Goal: Task Accomplishment & Management: Use online tool/utility

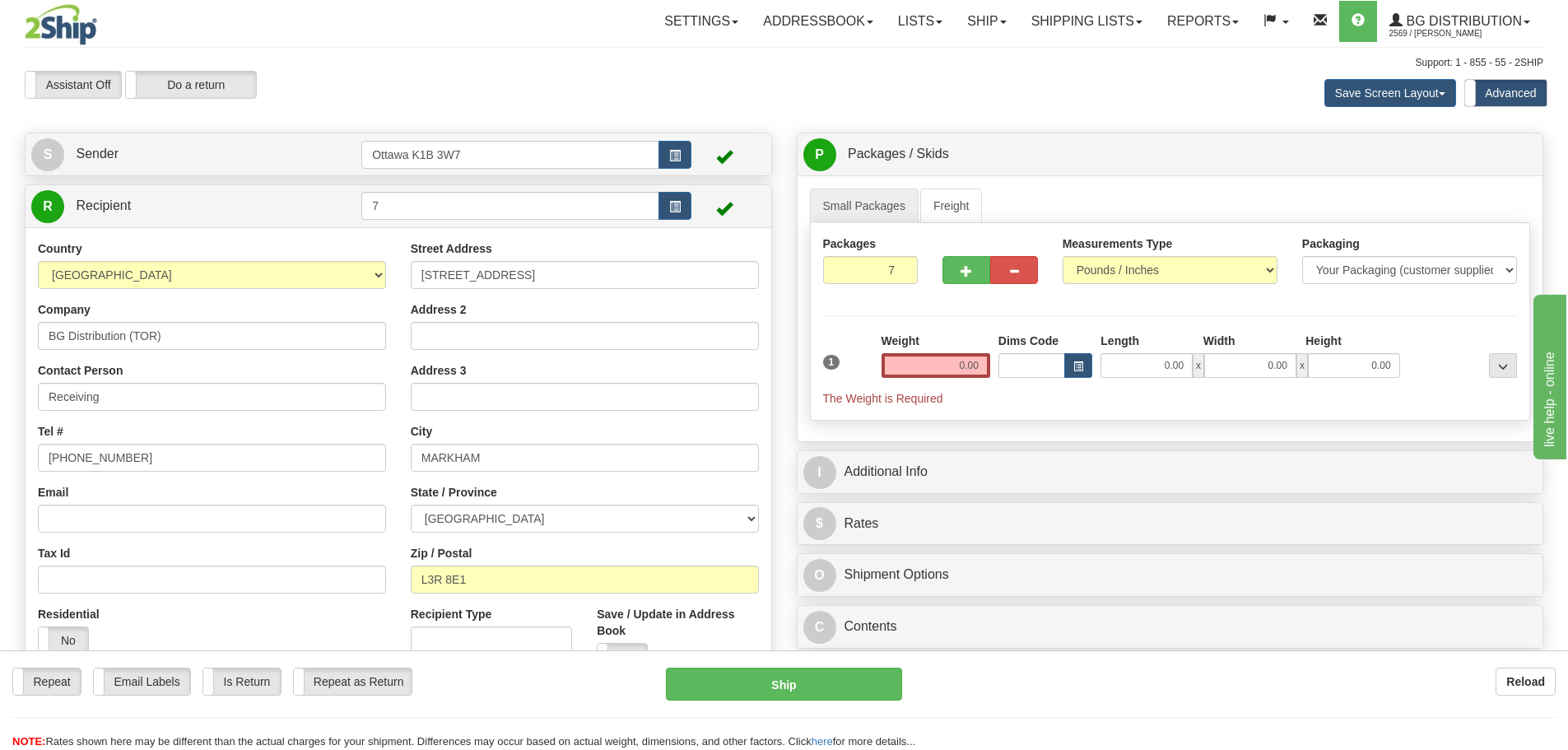
type input "7"
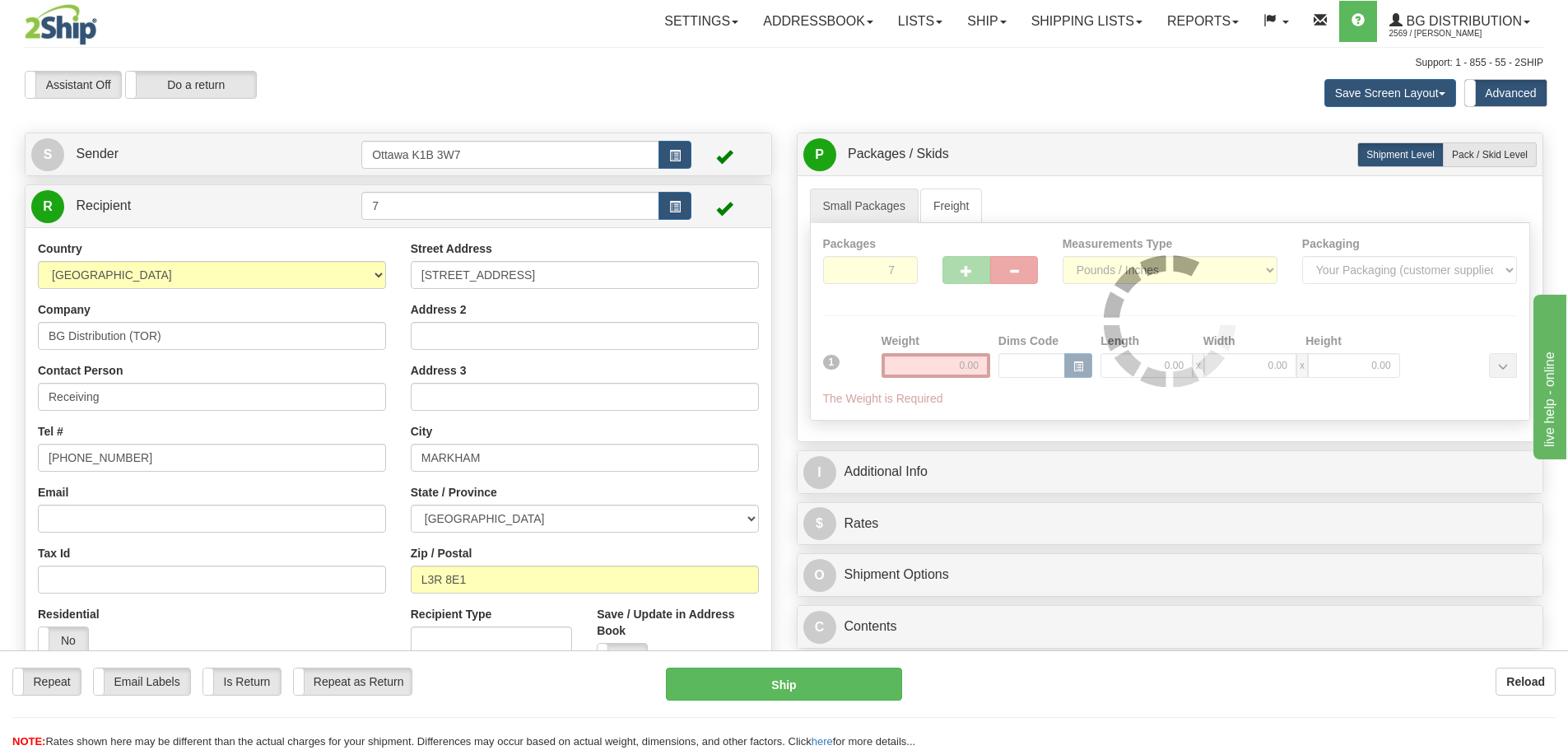
click at [852, 312] on div "Packages 7 1 Measurements Type" at bounding box center [1170, 322] width 721 height 198
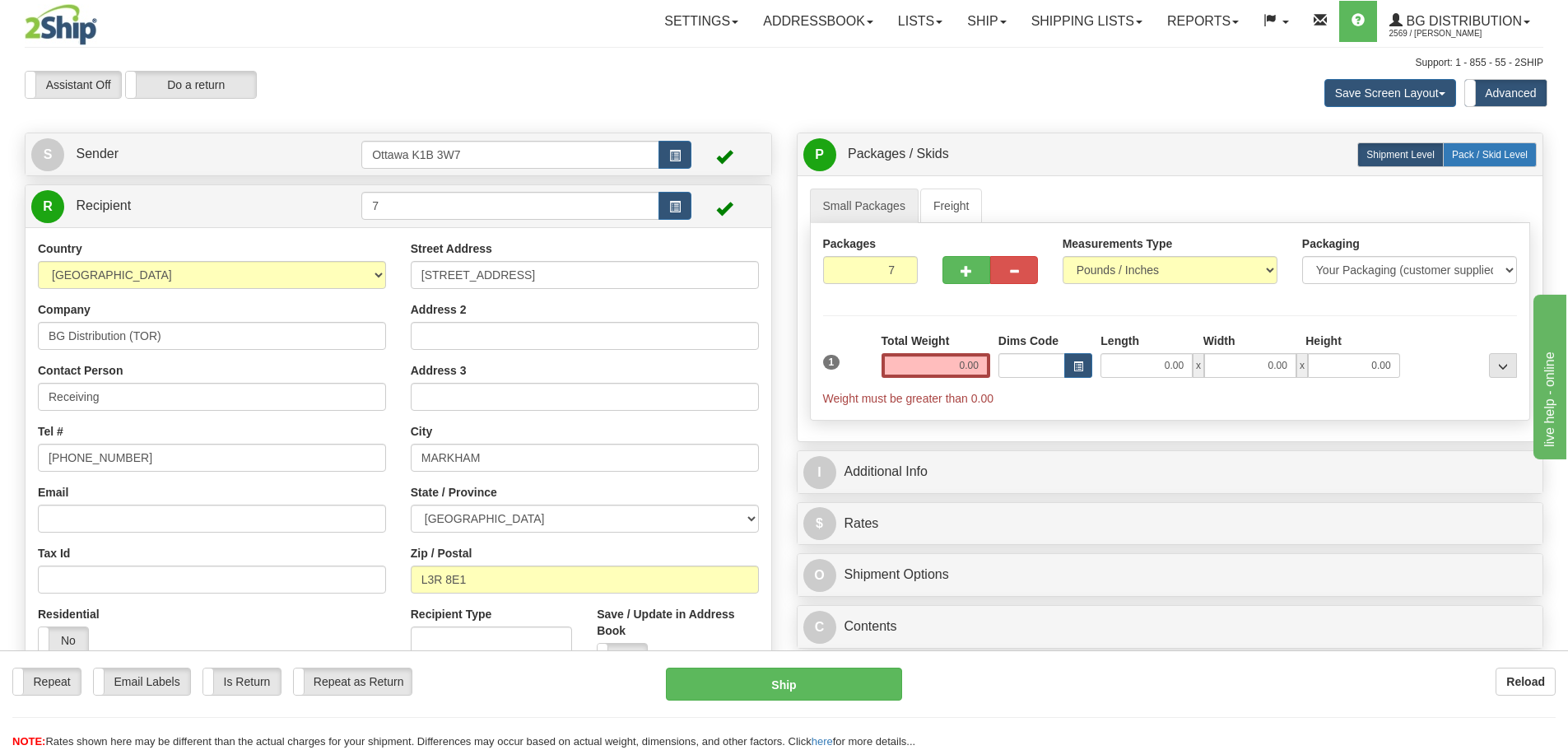
click at [1488, 165] on label "Pack / Skid Level Pack.." at bounding box center [1490, 154] width 94 height 24
radio input "true"
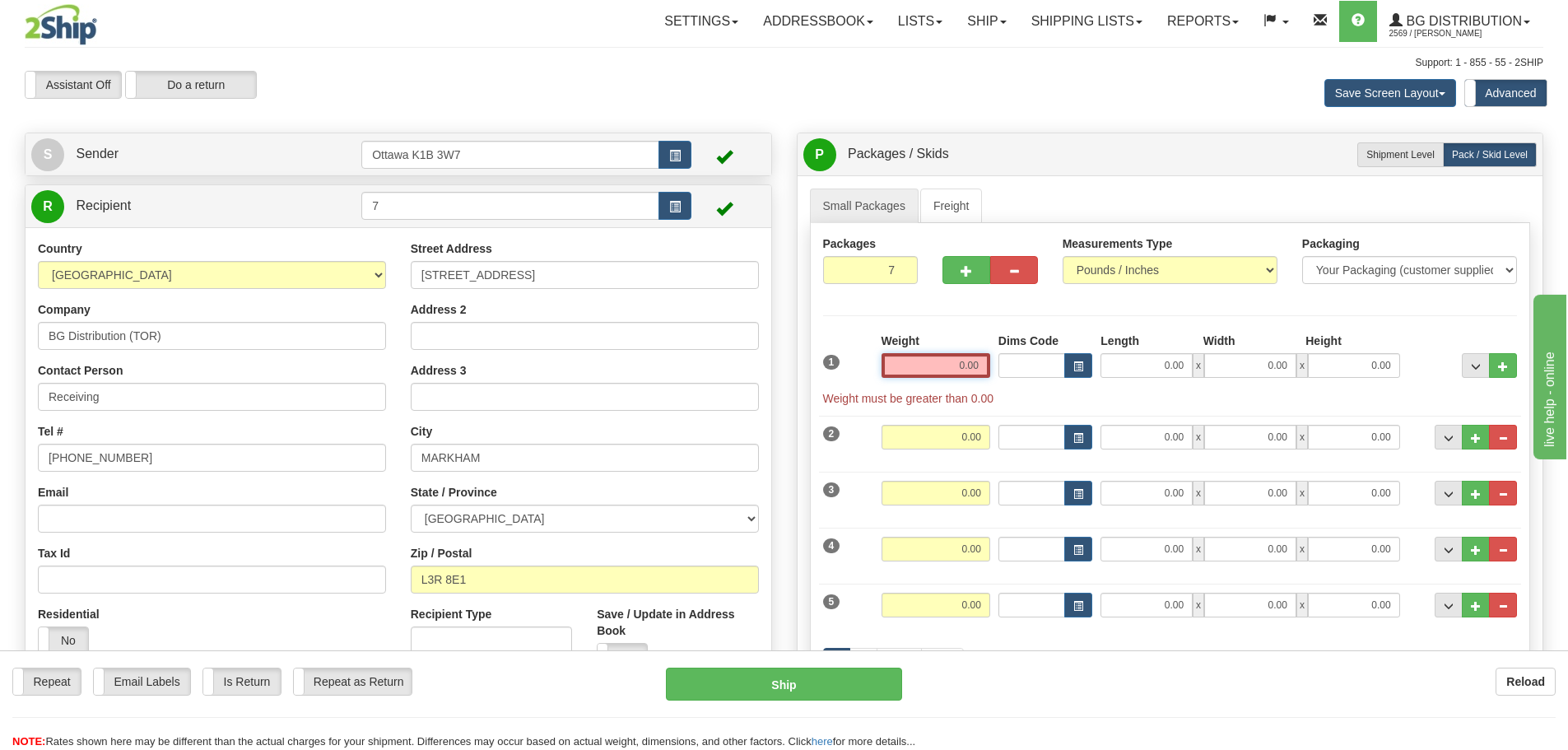
click at [919, 360] on input "0.00" at bounding box center [936, 365] width 109 height 24
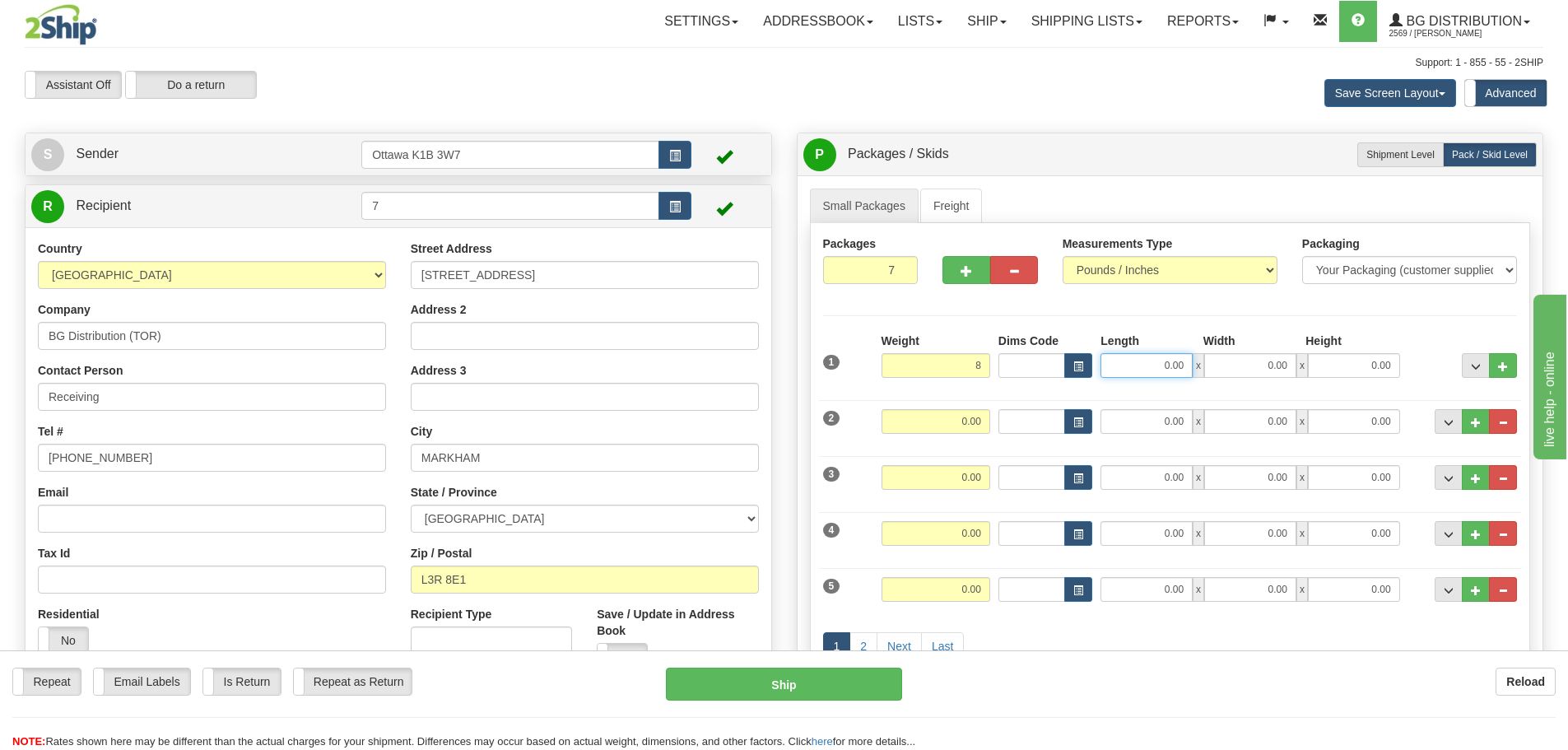
type input "8.00"
click at [1141, 372] on input "0.00" at bounding box center [1147, 365] width 92 height 24
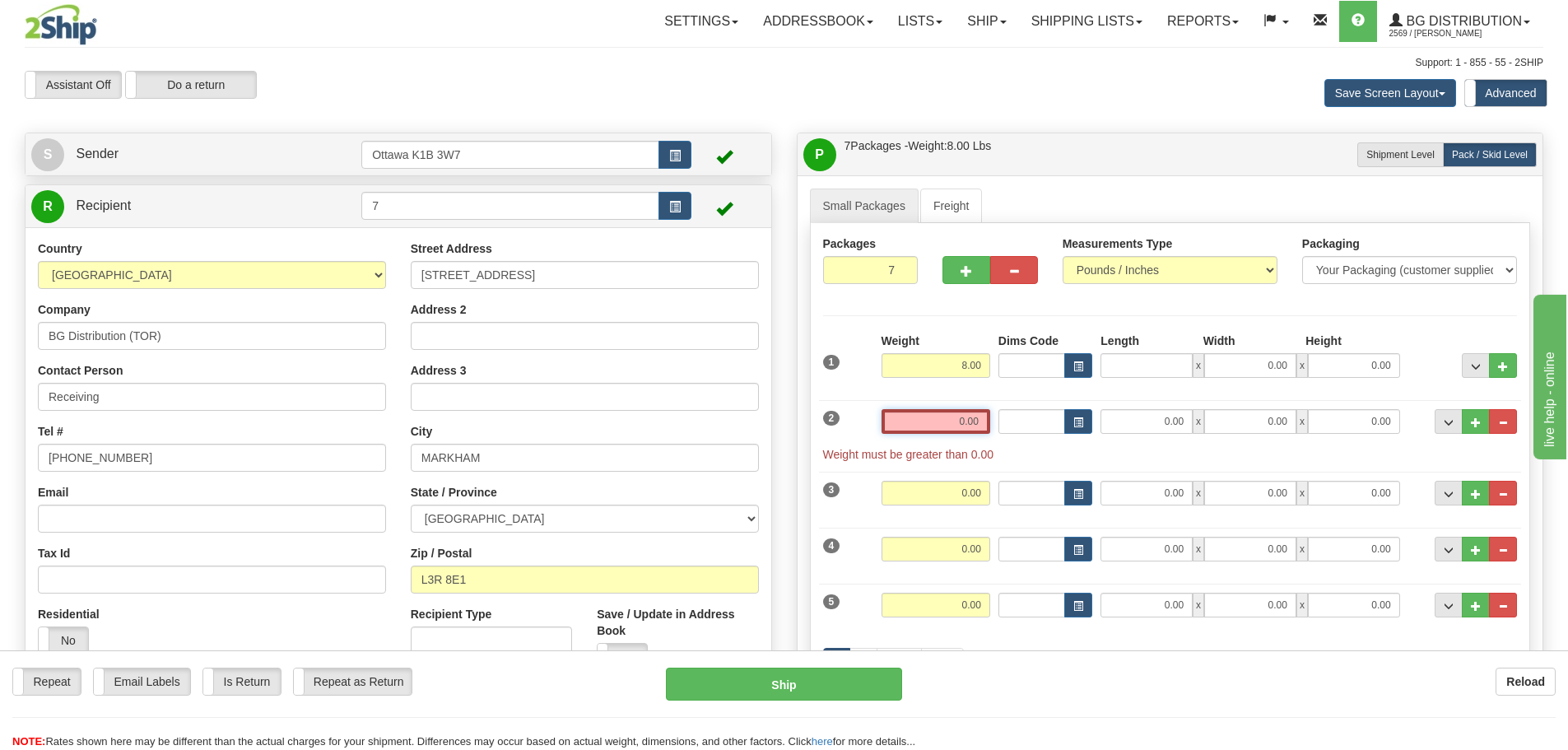
type input "0.00"
click at [962, 420] on input "0.00" at bounding box center [936, 422] width 109 height 24
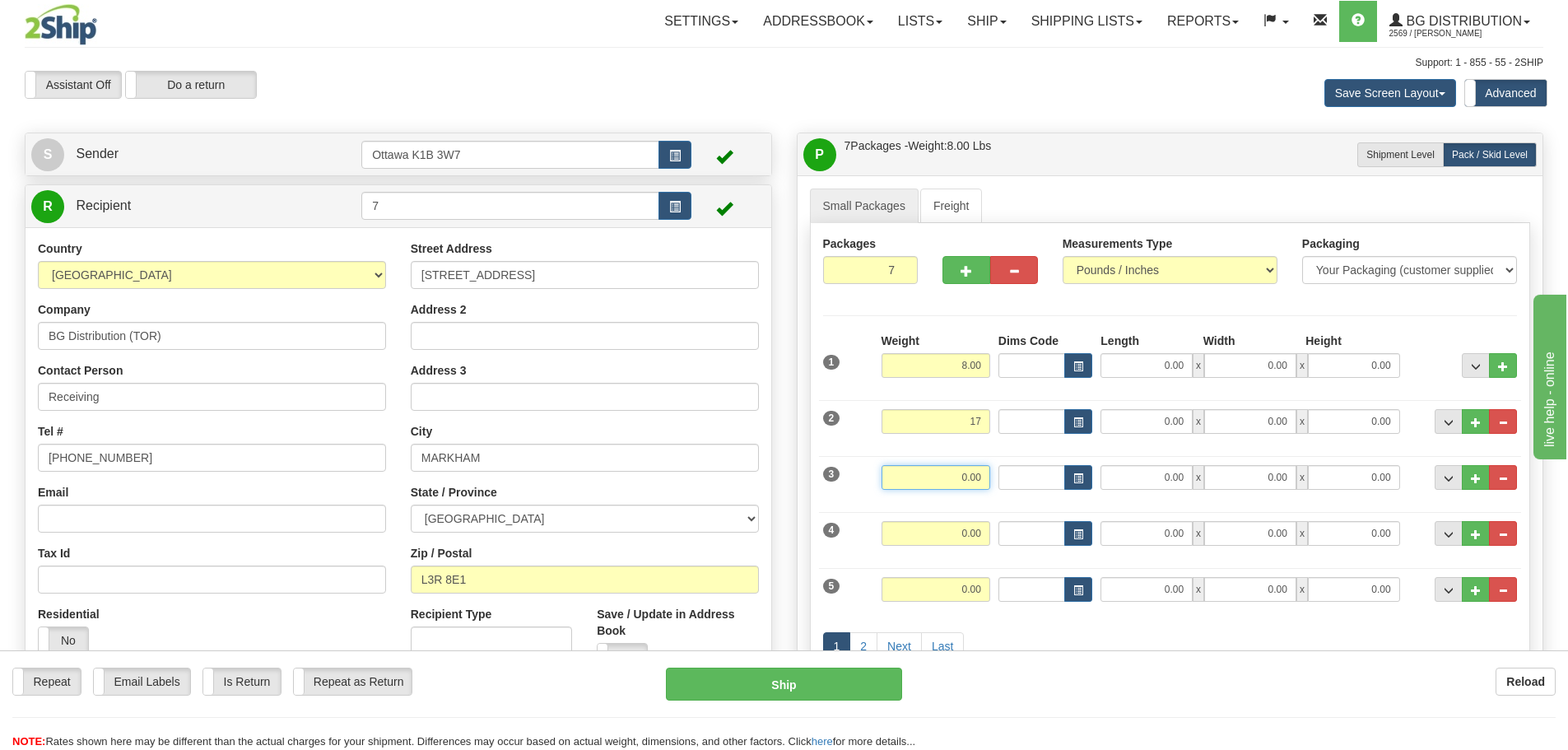
type input "17.00"
click at [965, 469] on input "0.00" at bounding box center [936, 478] width 109 height 24
type input "29.00"
click at [964, 532] on input "0.00" at bounding box center [936, 534] width 109 height 24
type input "14.00"
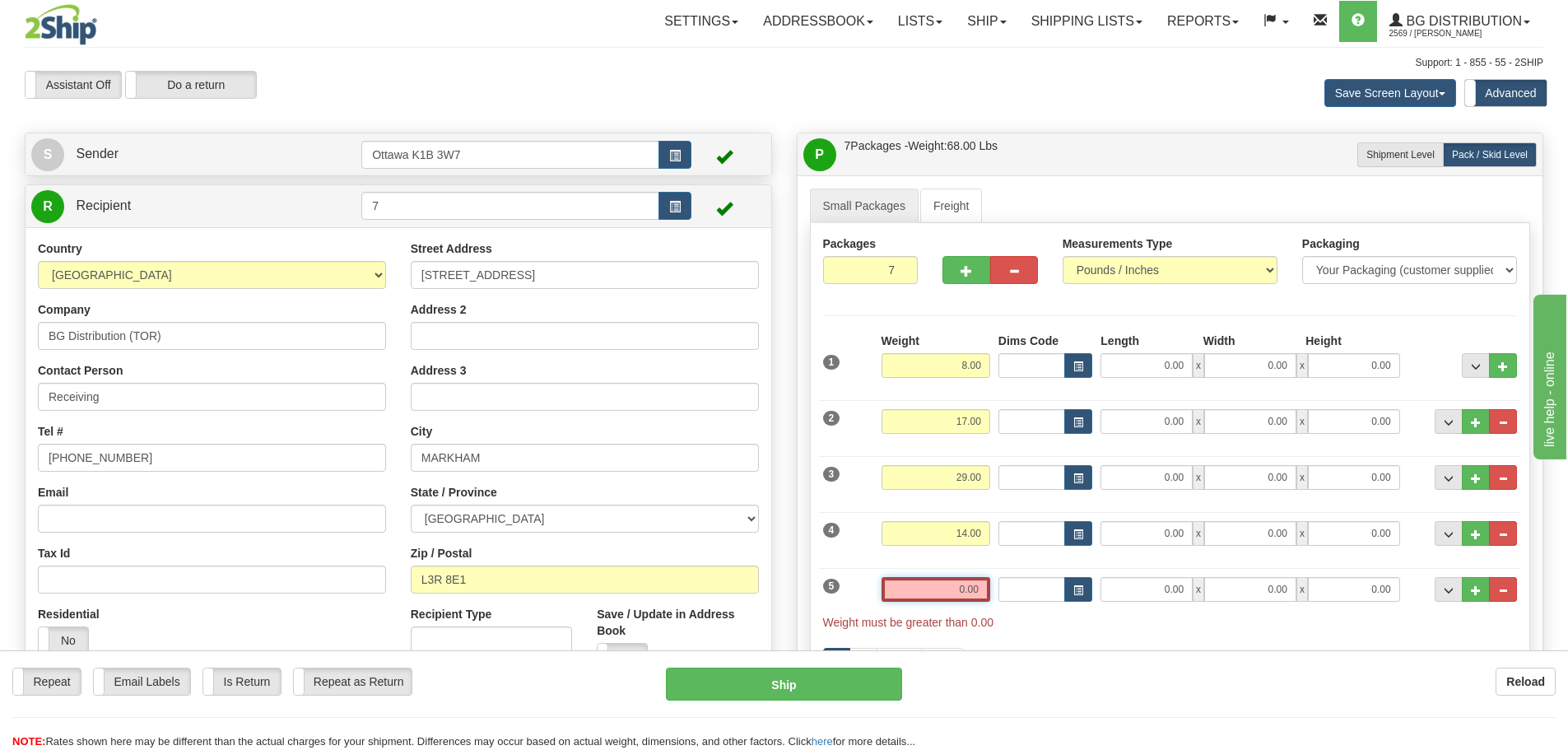
click at [980, 592] on input "0.00" at bounding box center [936, 590] width 109 height 24
type input "27.00"
click at [1011, 626] on div "1 2 Next Last" at bounding box center [1170, 648] width 703 height 65
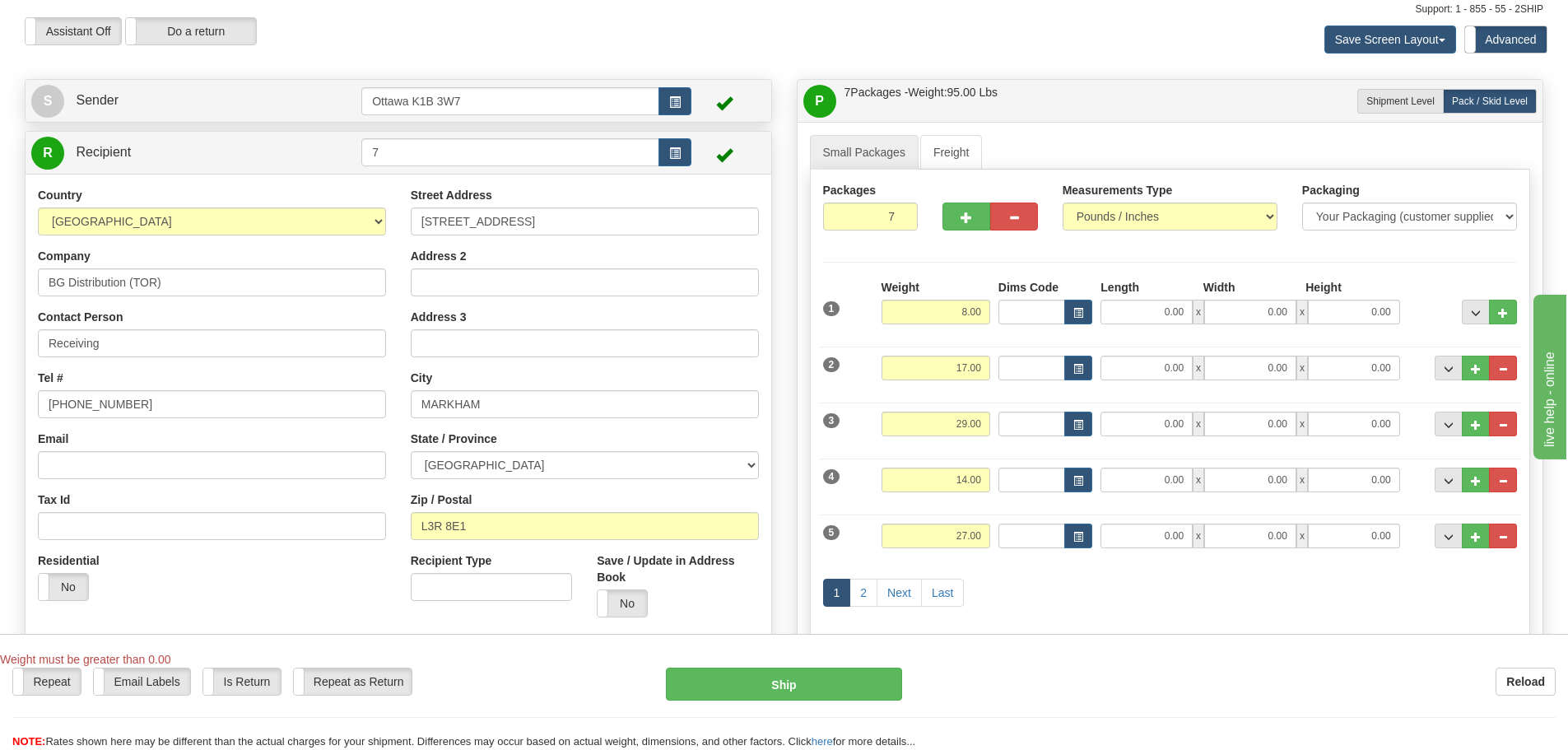
scroll to position [83, 0]
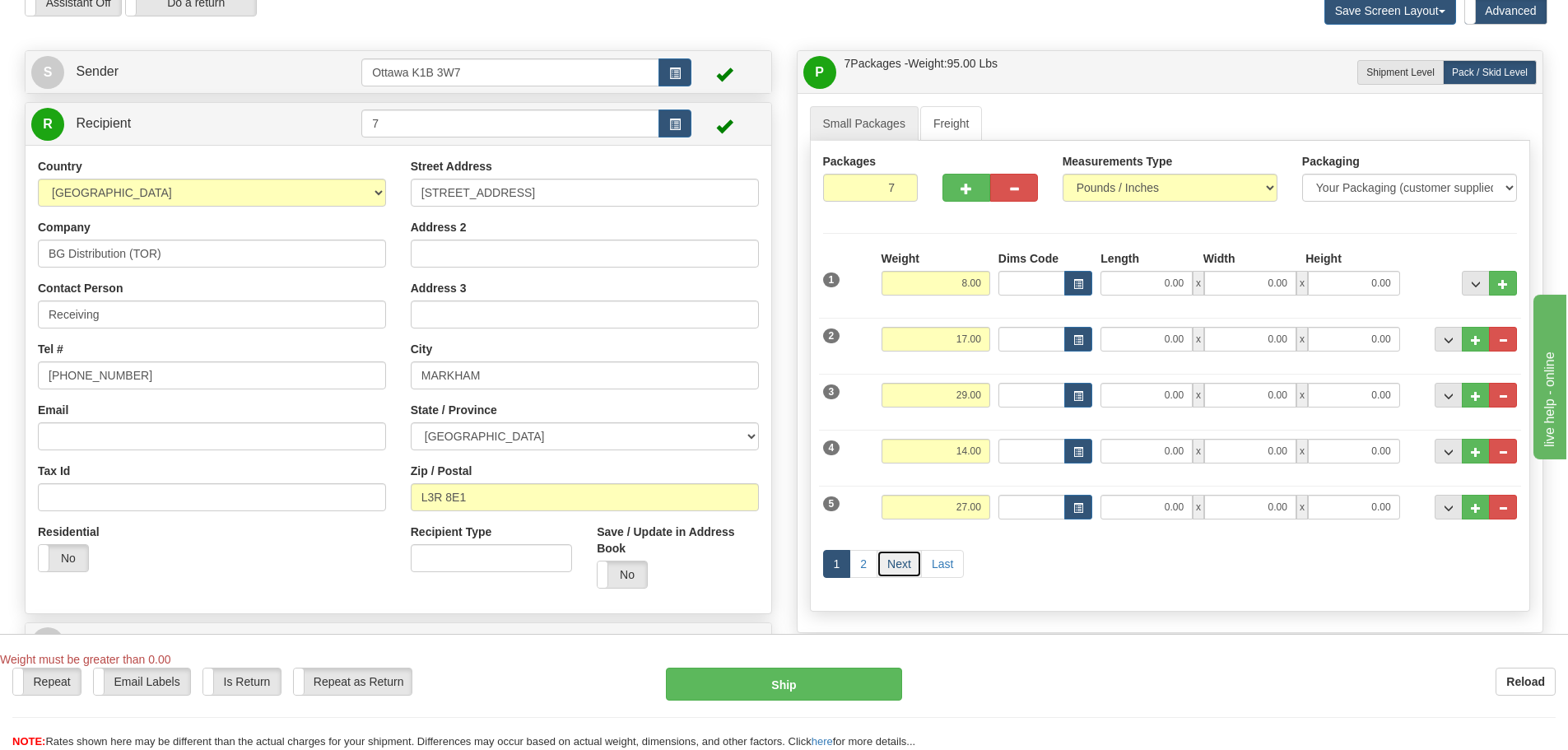
click at [895, 563] on link "Next" at bounding box center [899, 565] width 45 height 28
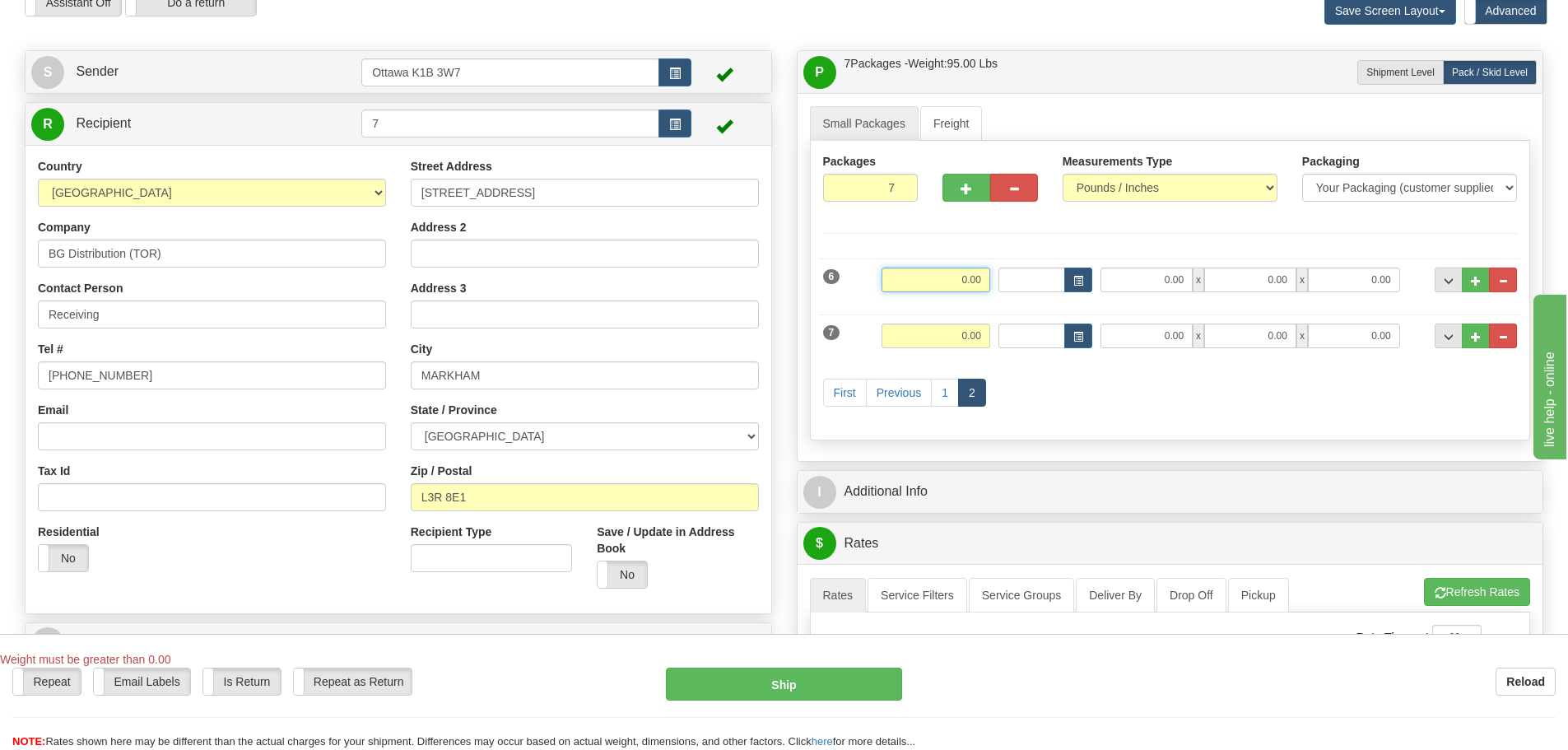
click at [921, 288] on input "0.00" at bounding box center [936, 279] width 109 height 24
type input "58.00"
click at [965, 346] on input "0.00" at bounding box center [936, 336] width 109 height 24
type input "2.00"
click at [1120, 422] on div "First Previous 1 2" at bounding box center [1170, 394] width 703 height 65
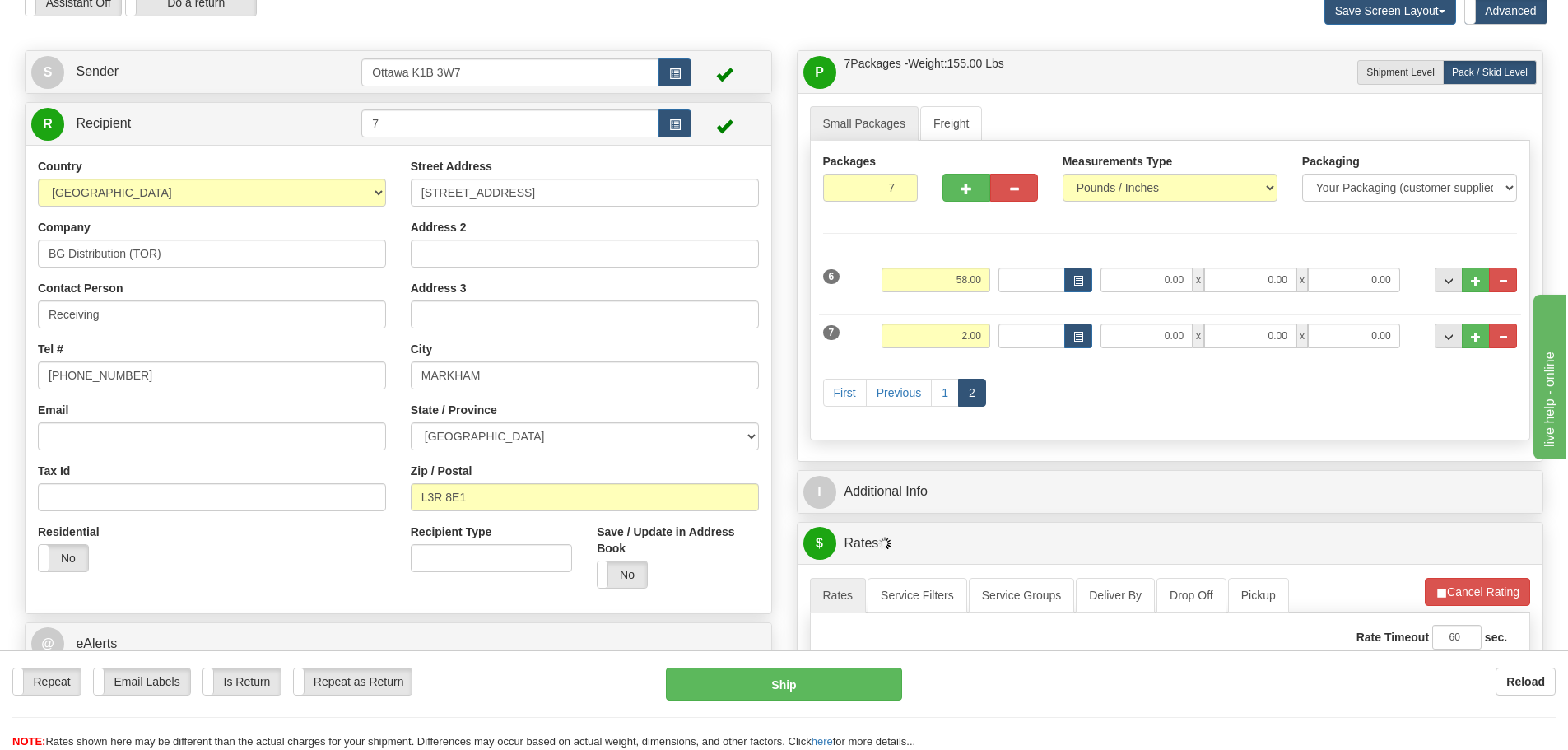
scroll to position [329, 0]
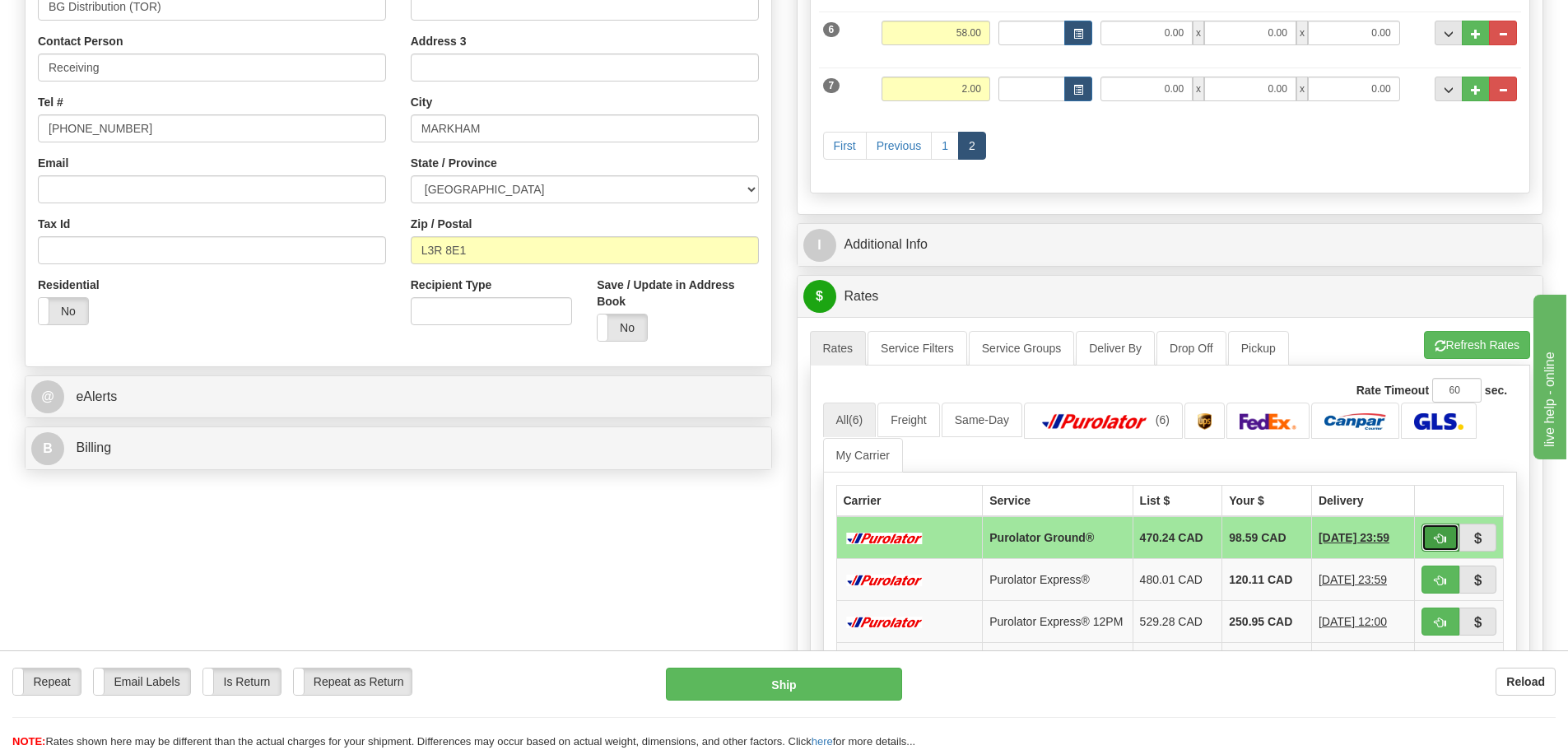
click at [1439, 542] on span "button" at bounding box center [1441, 538] width 11 height 10
type input "260"
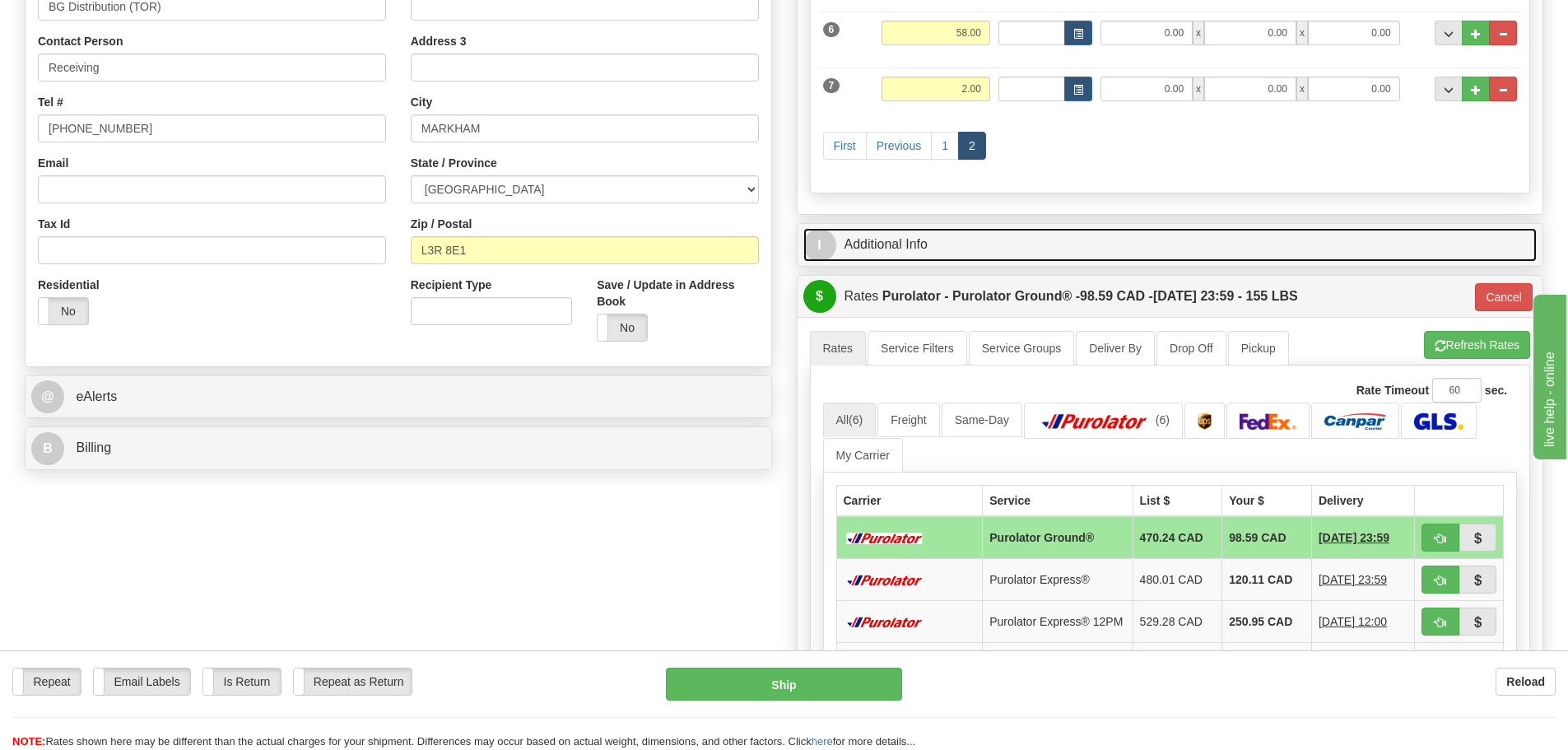
click at [971, 251] on link "I Additional Info" at bounding box center [1170, 245] width 735 height 34
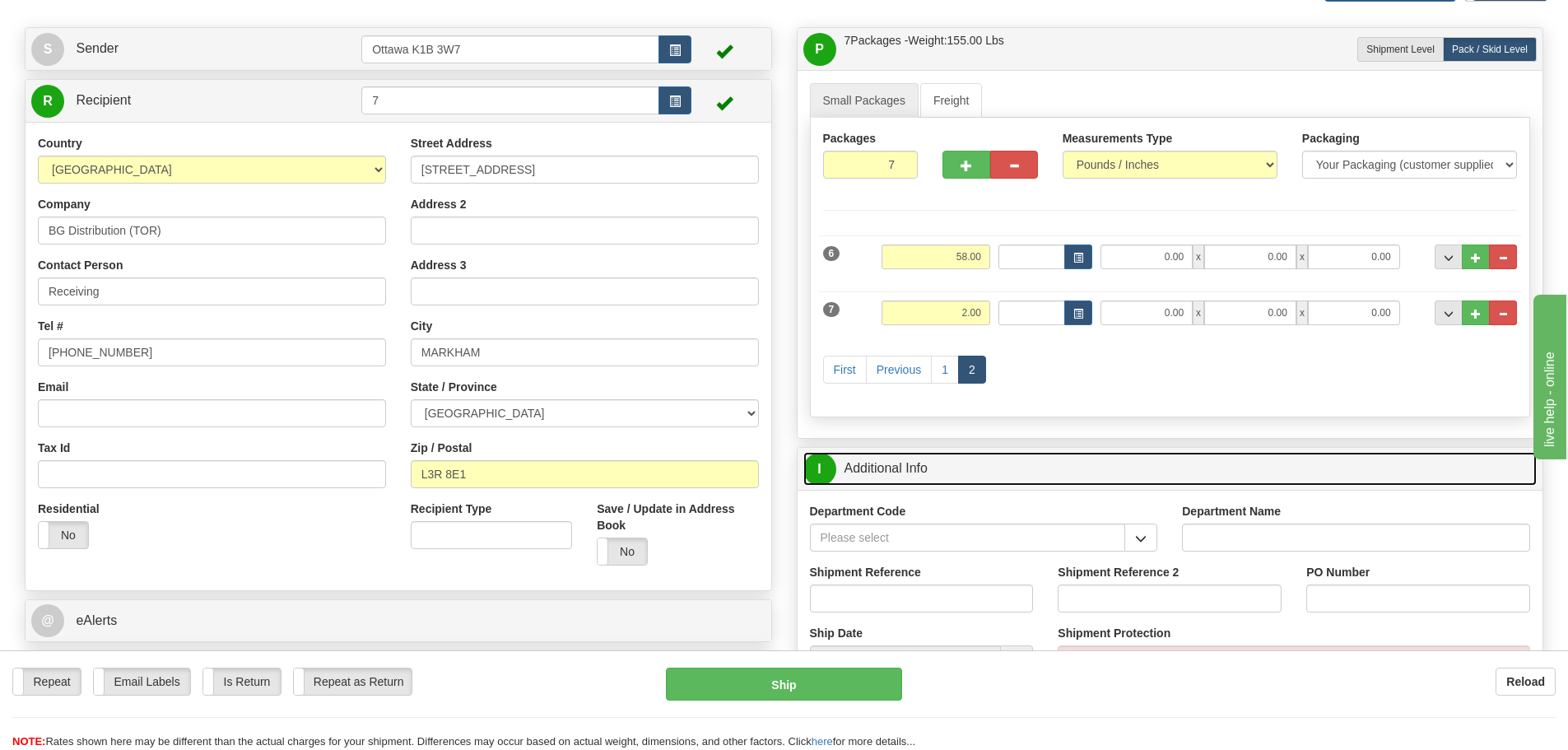
scroll to position [83, 0]
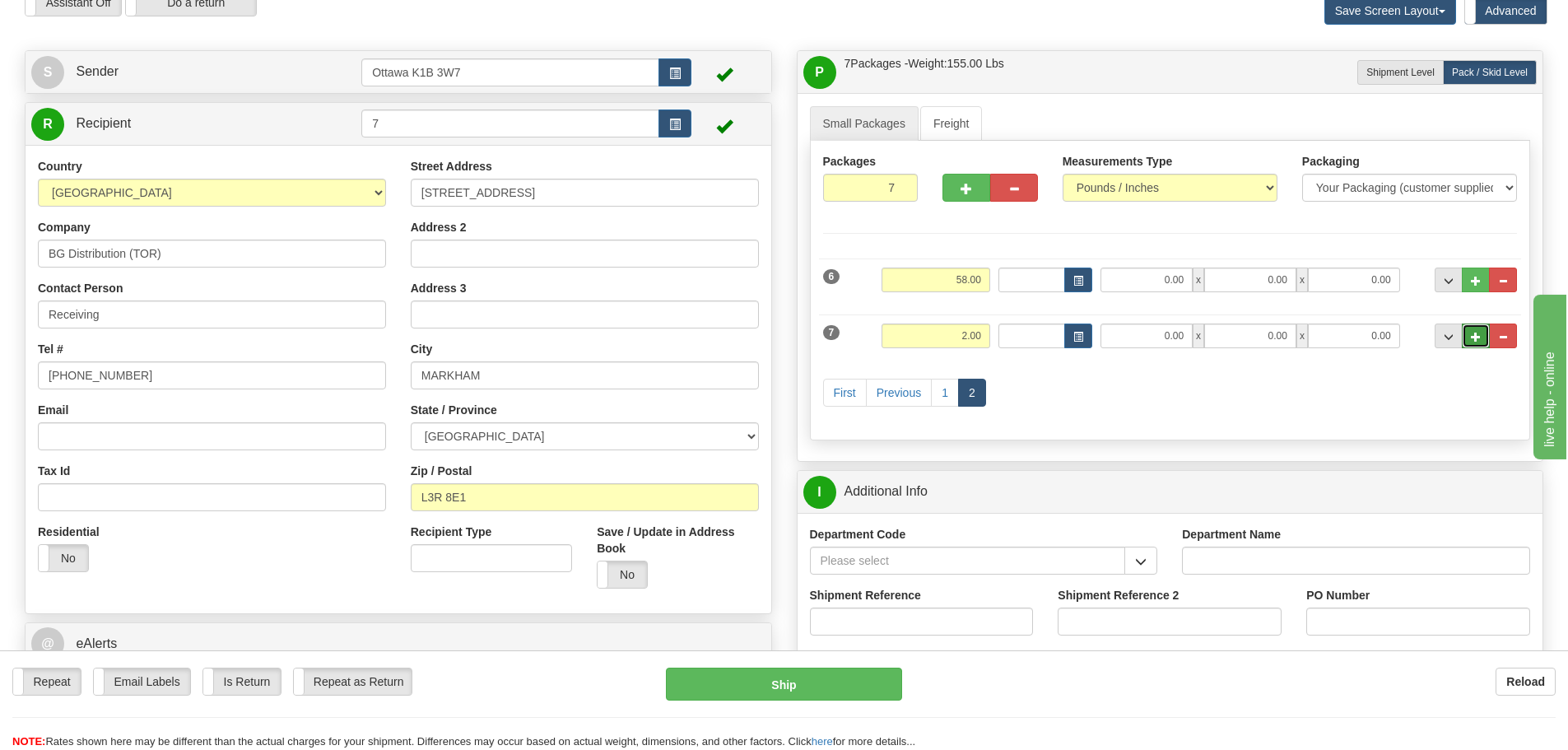
click at [1477, 335] on span "..." at bounding box center [1476, 338] width 10 height 9
type input "8"
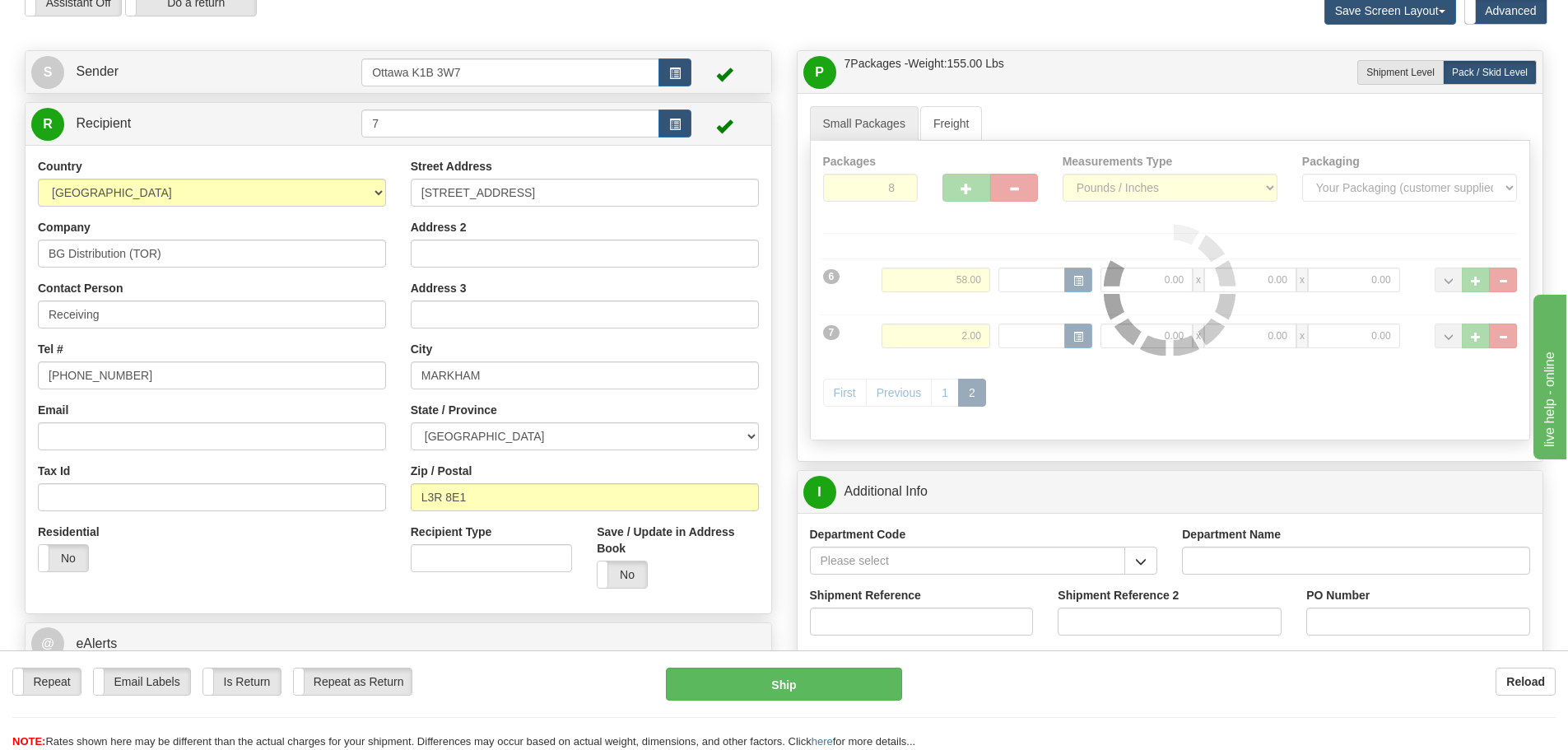
type input "260"
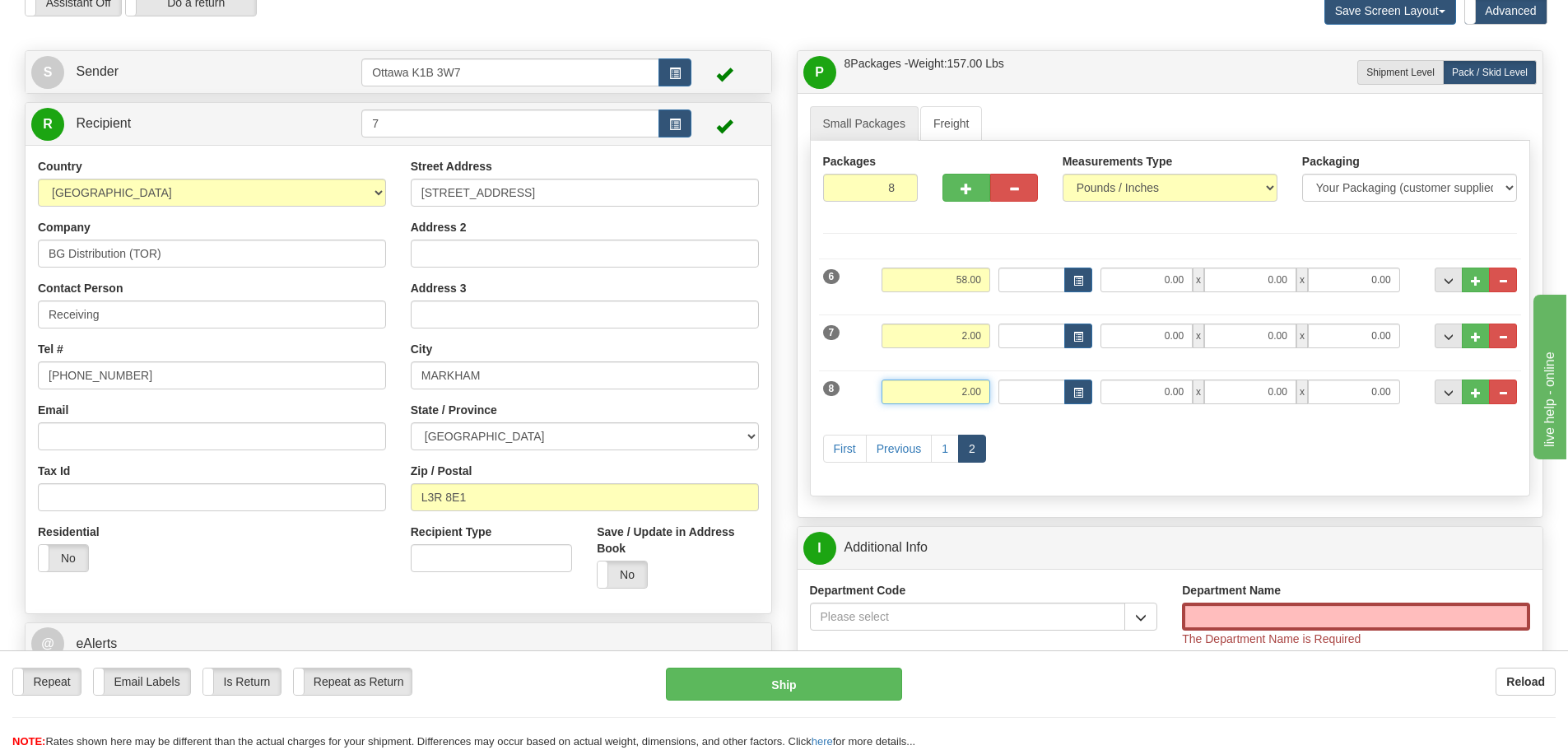
drag, startPoint x: 933, startPoint y: 387, endPoint x: 1022, endPoint y: 423, distance: 96.0
click at [1021, 423] on div "6 Weight 58.00 Dims Code 0.00" at bounding box center [1170, 367] width 695 height 233
type input "15"
click at [1151, 480] on div "First Previous 1 2" at bounding box center [1170, 451] width 703 height 65
type input "260"
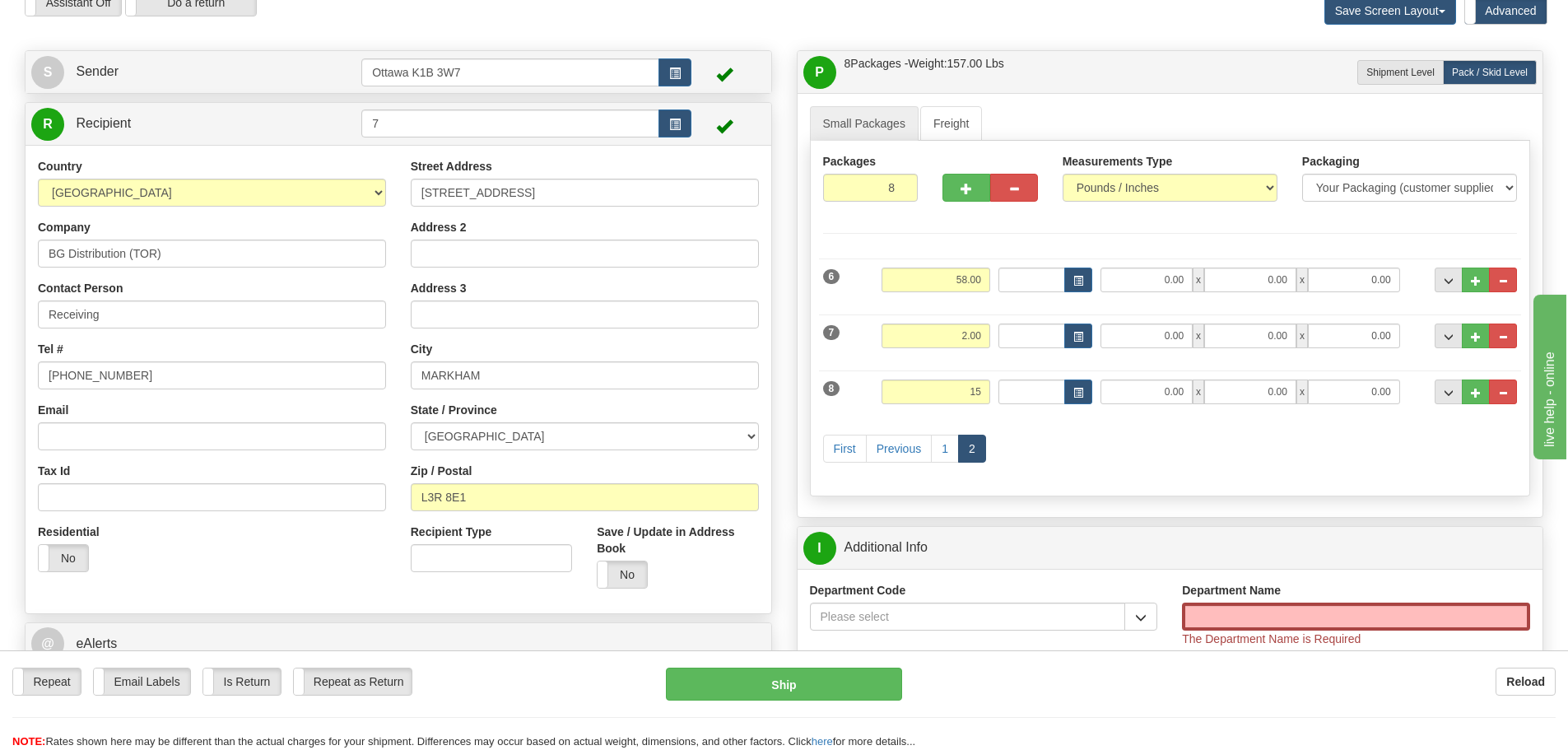
type input "15.00"
drag, startPoint x: 943, startPoint y: 286, endPoint x: 1238, endPoint y: 386, distance: 311.5
click at [1103, 326] on div "6 Weight 58.00 Dims Code 0.00" at bounding box center [1170, 367] width 695 height 233
type input "45"
type input "260"
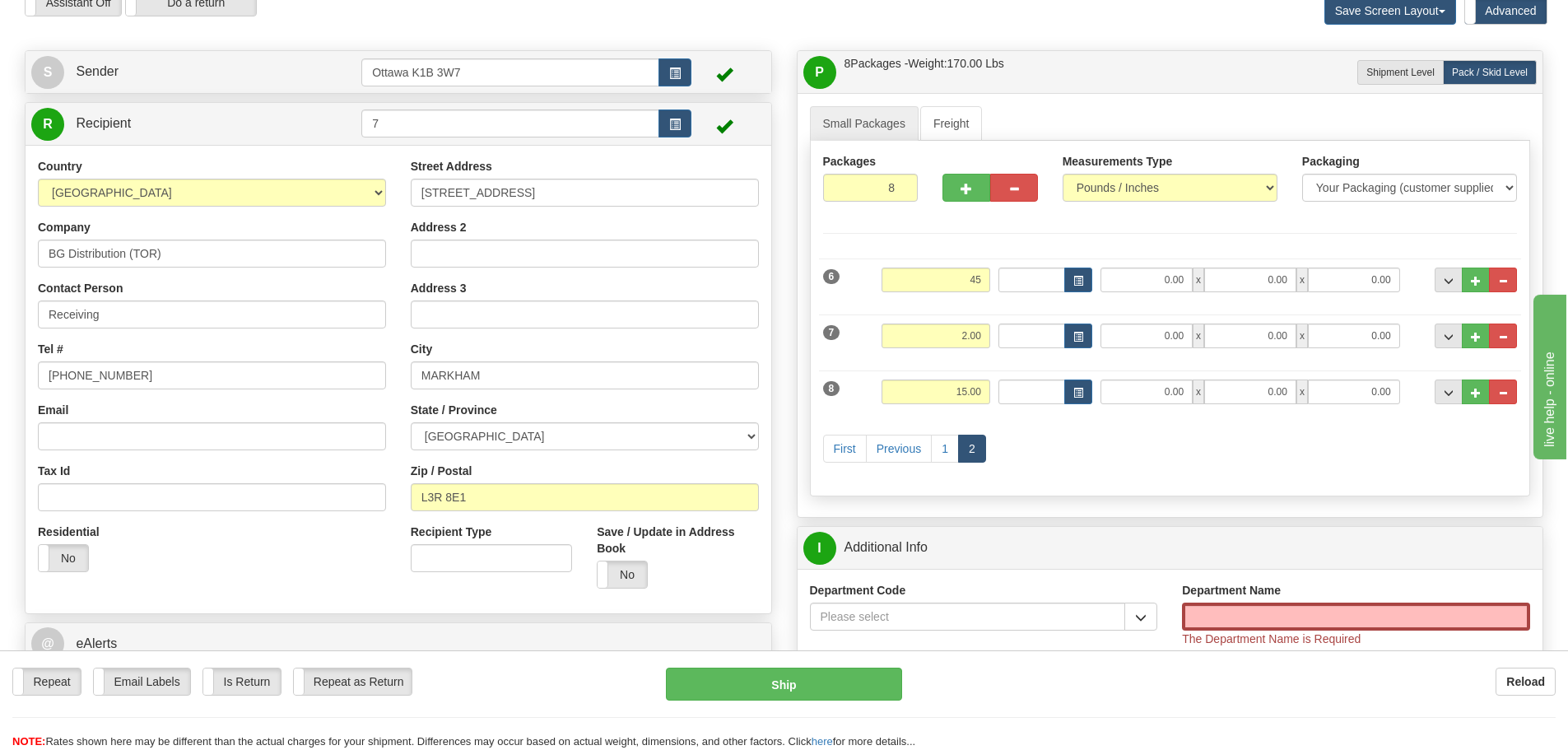
type input "45.00"
click at [1209, 486] on div "Packages 8 8 Measurements Type" at bounding box center [1170, 319] width 721 height 356
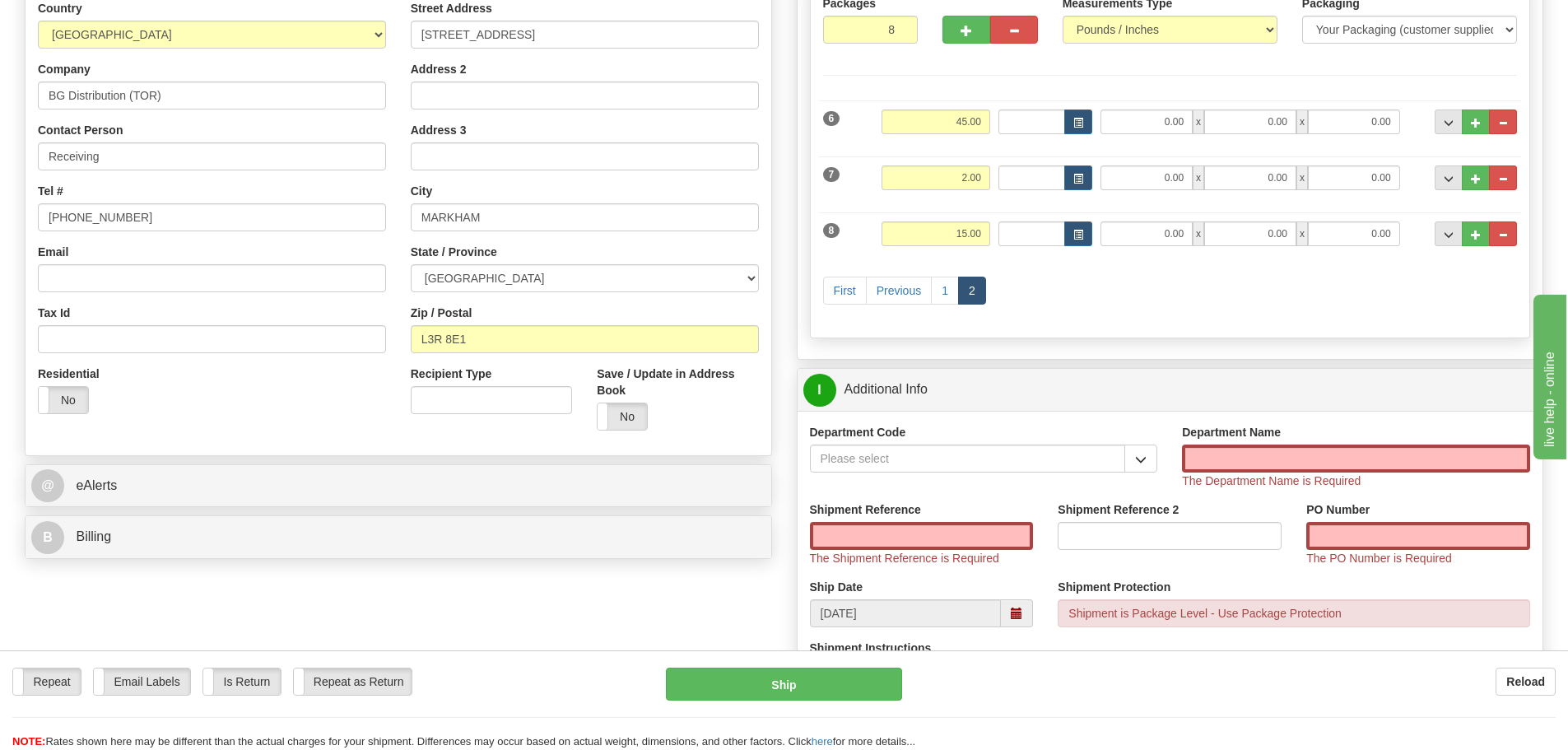
scroll to position [247, 0]
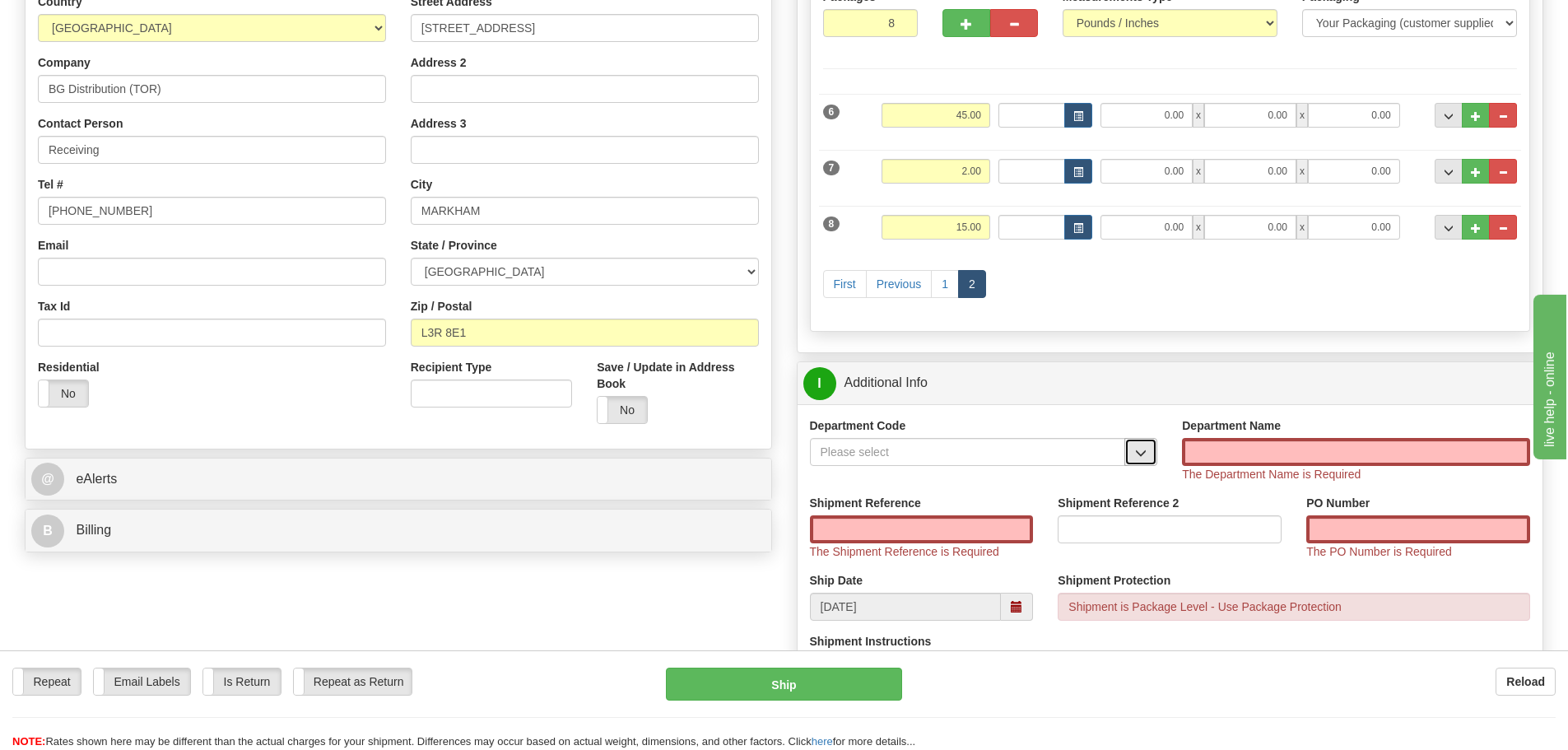
click at [1142, 452] on span "button" at bounding box center [1141, 453] width 11 height 10
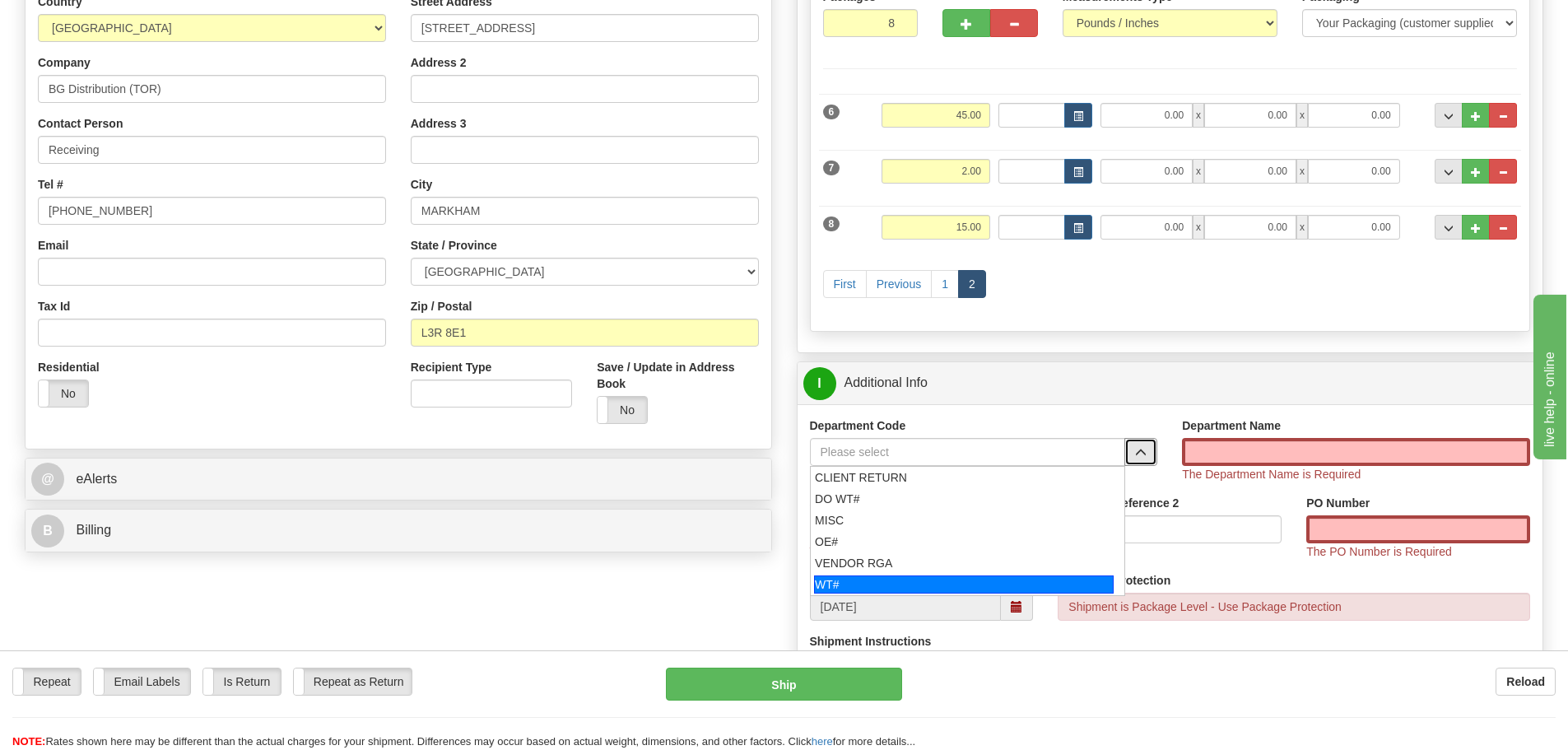
click at [944, 581] on div "WT#" at bounding box center [964, 584] width 300 height 18
type input "WT#"
type input "WAREHOUSE TRANSFERS"
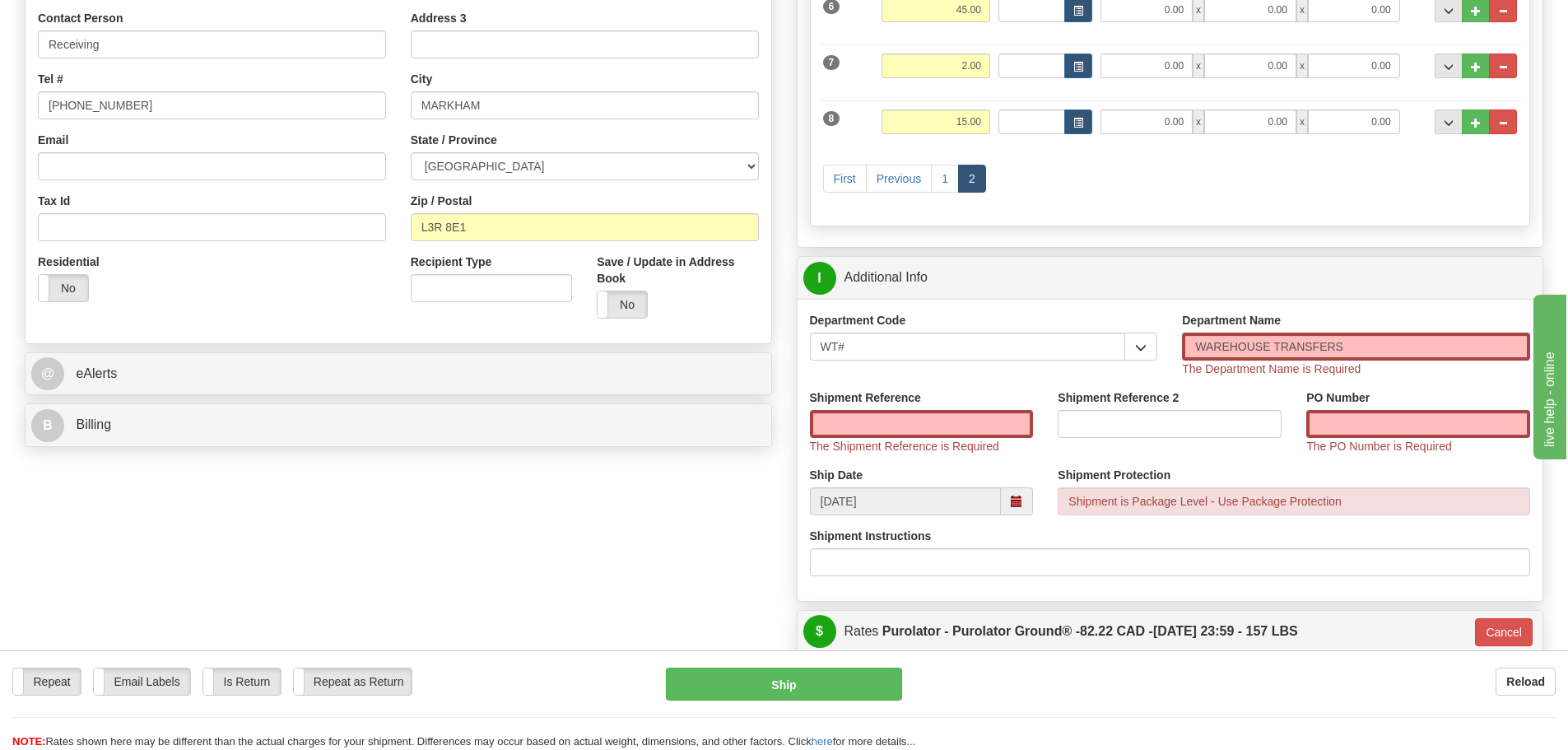
scroll to position [659, 0]
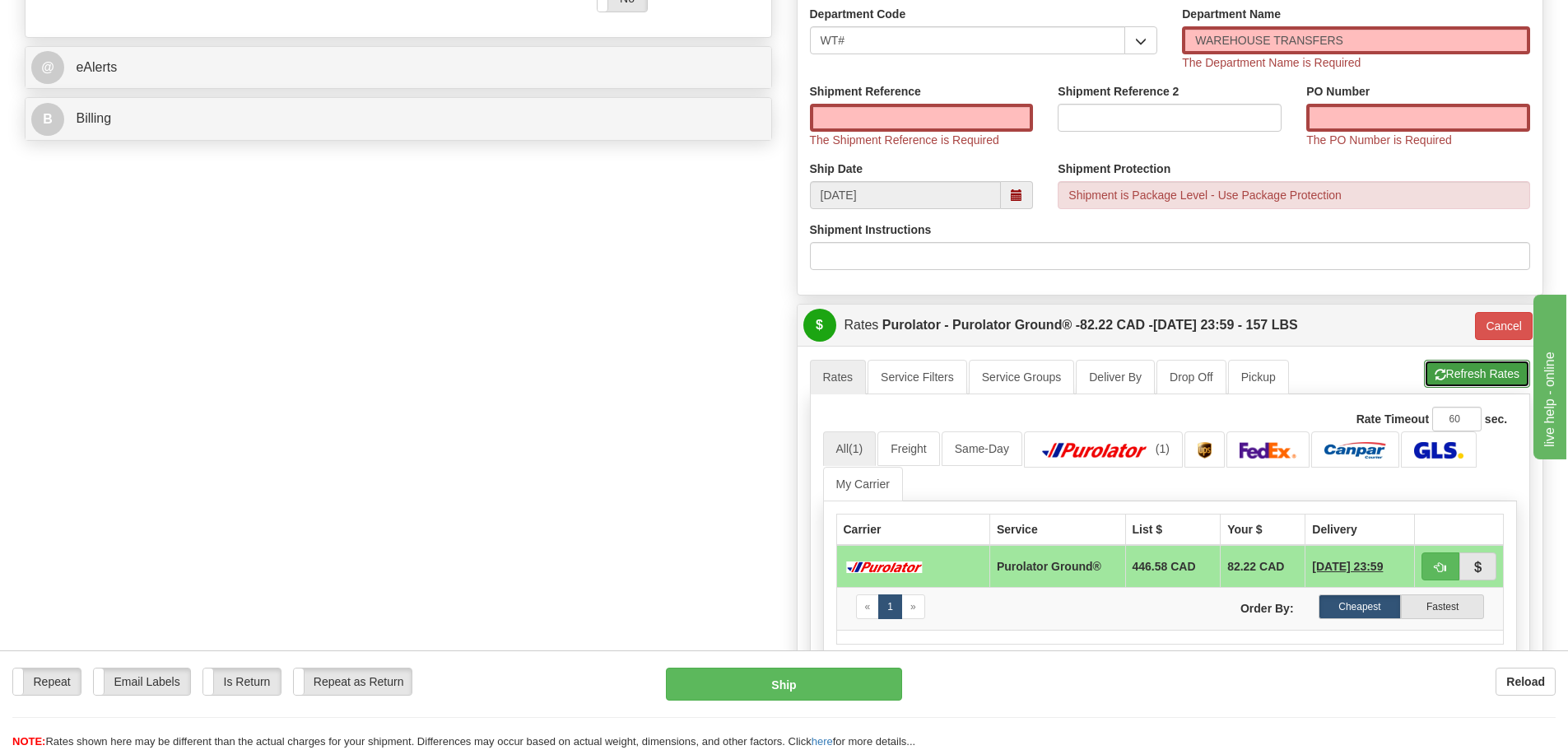
click at [1485, 386] on button "Refresh Rates" at bounding box center [1477, 374] width 106 height 28
type input "260"
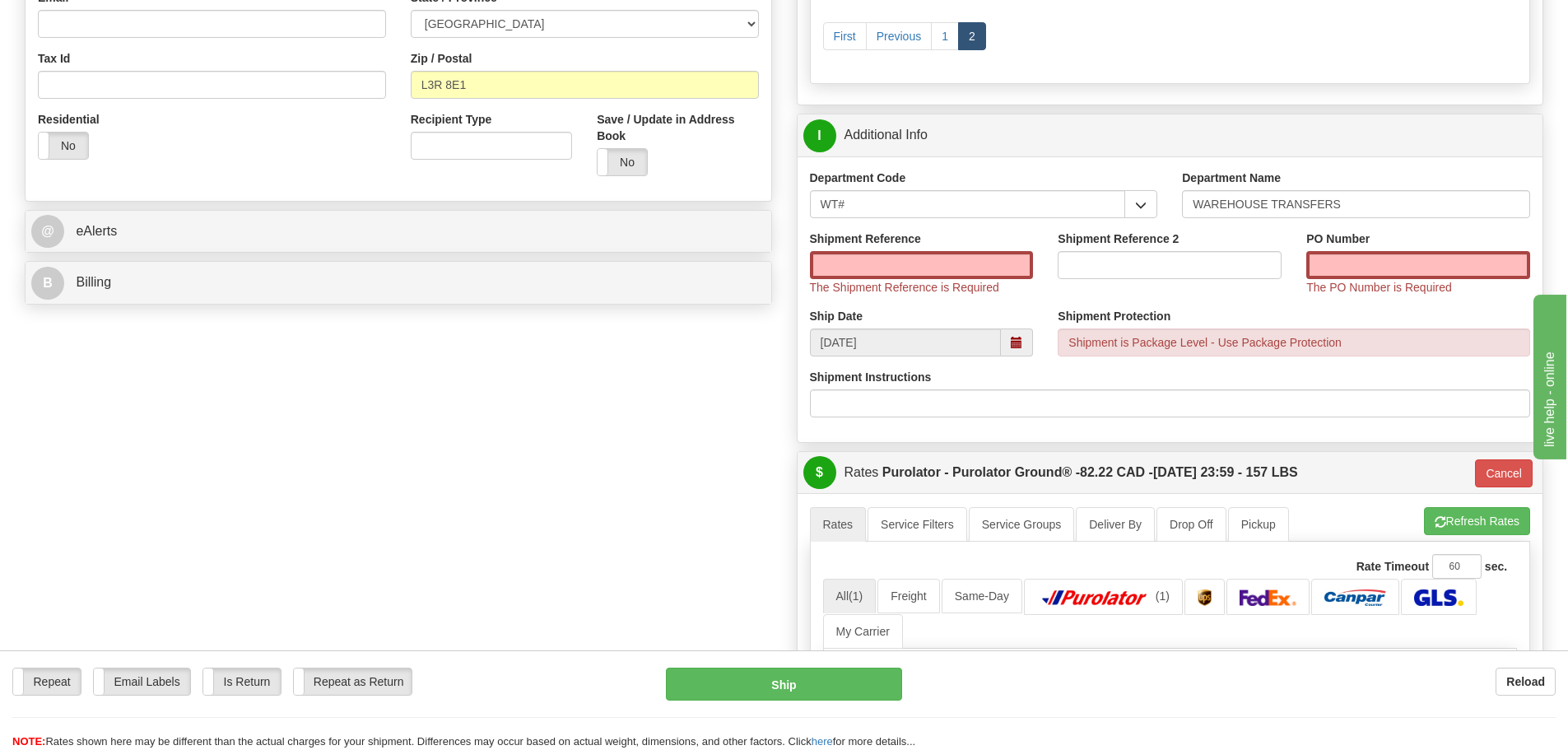
scroll to position [494, 0]
click at [898, 274] on input "Shipment Reference" at bounding box center [922, 266] width 224 height 28
type input "167320-01"
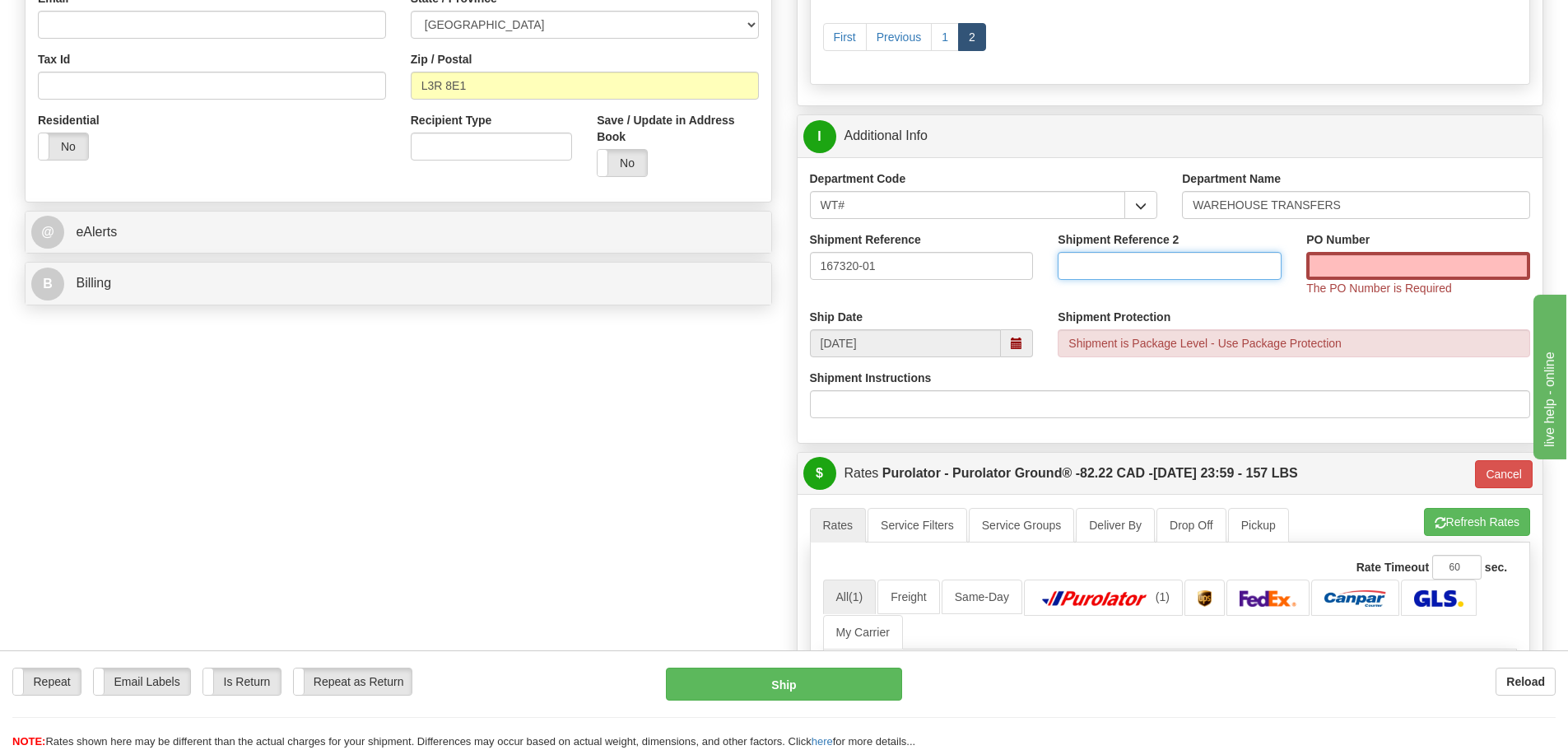
click at [1060, 261] on input "Shipment Reference 2" at bounding box center [1170, 266] width 224 height 28
type input "167482-00"
click at [1427, 280] on div "PO Number The PO Number is Required" at bounding box center [1418, 263] width 224 height 65
click at [1427, 276] on input "PO Number" at bounding box center [1418, 266] width 224 height 28
type input "N/A"
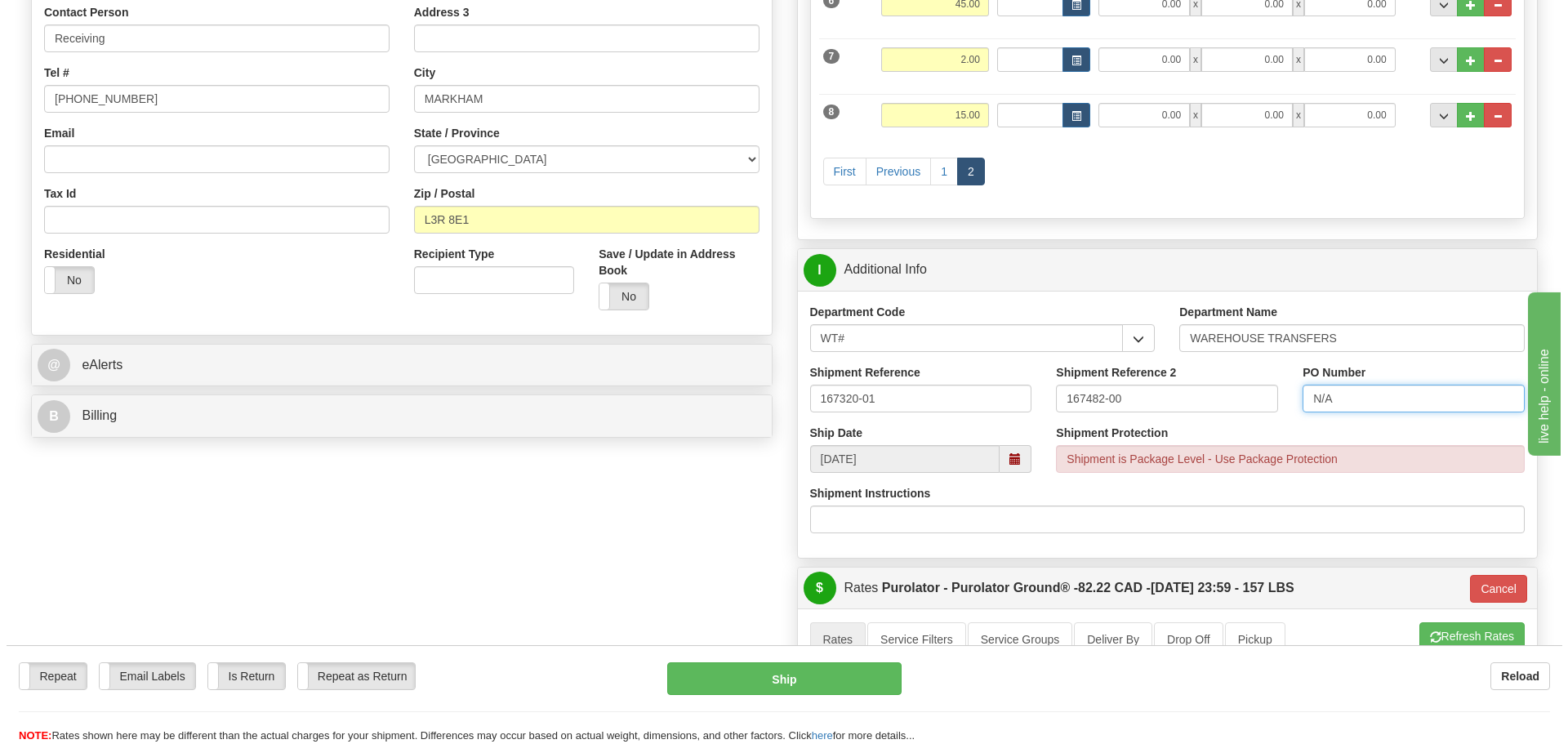
scroll to position [327, 0]
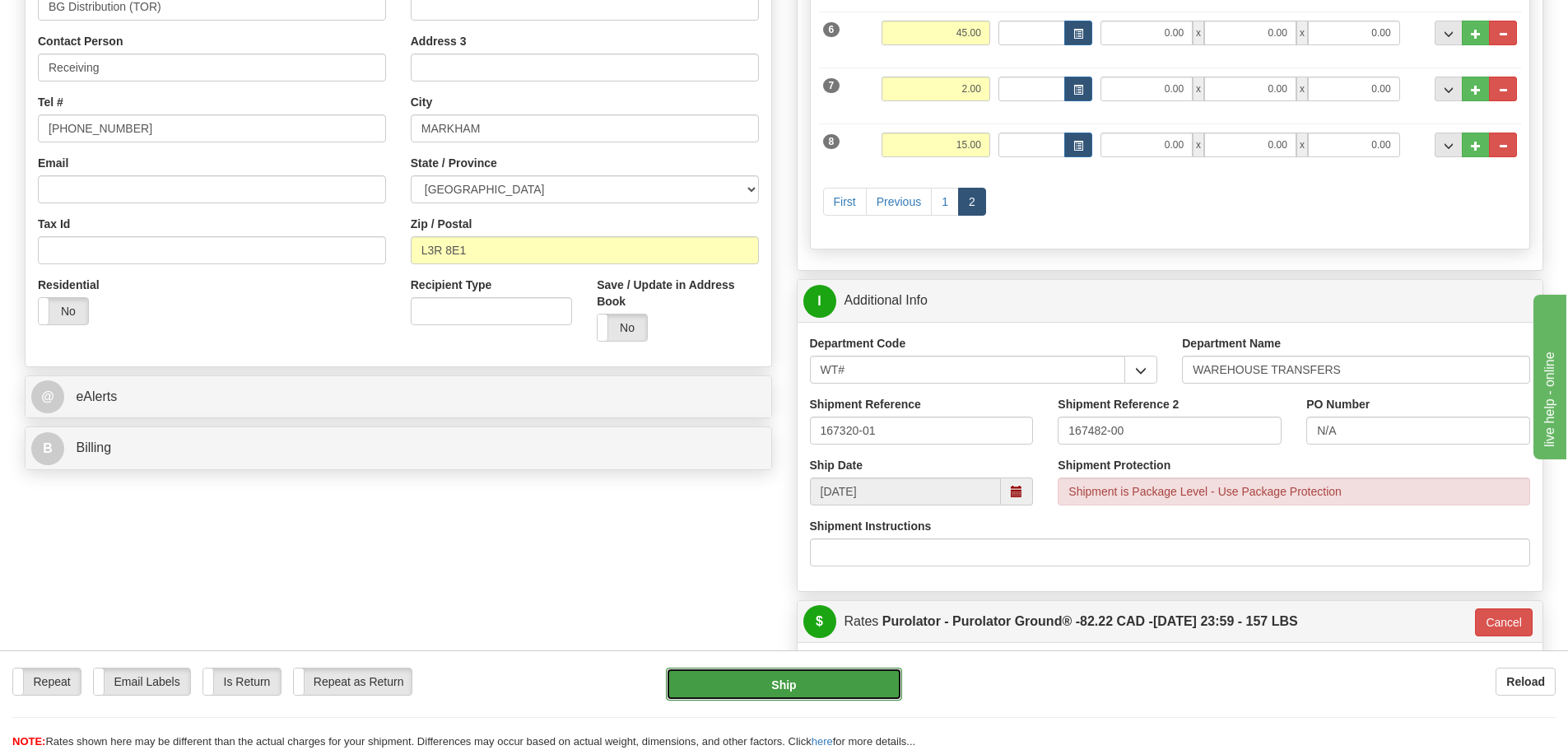
click at [762, 697] on button "Ship" at bounding box center [784, 684] width 236 height 33
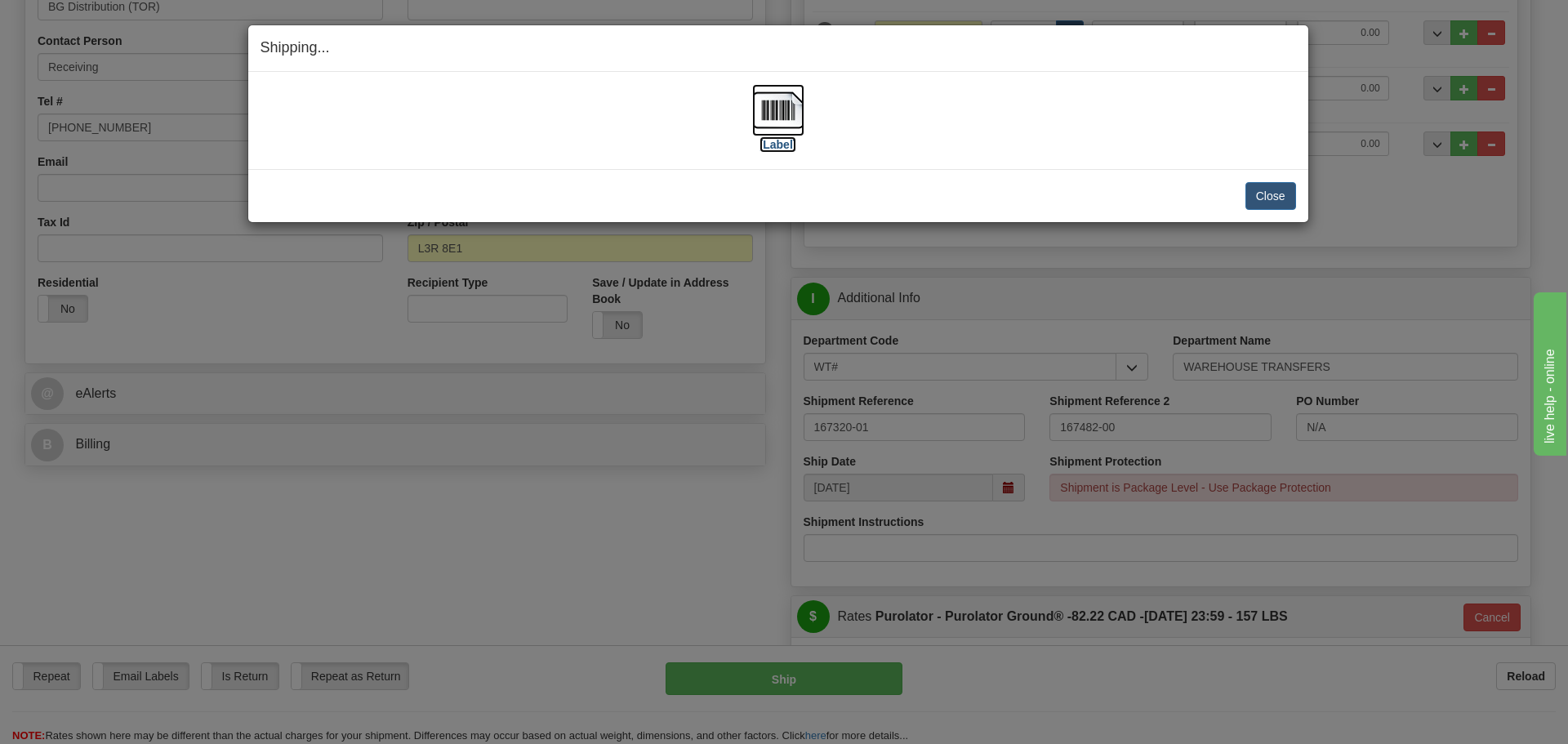
click at [763, 149] on label "[Label]" at bounding box center [778, 145] width 37 height 17
click at [1267, 200] on button "Close" at bounding box center [1271, 196] width 50 height 28
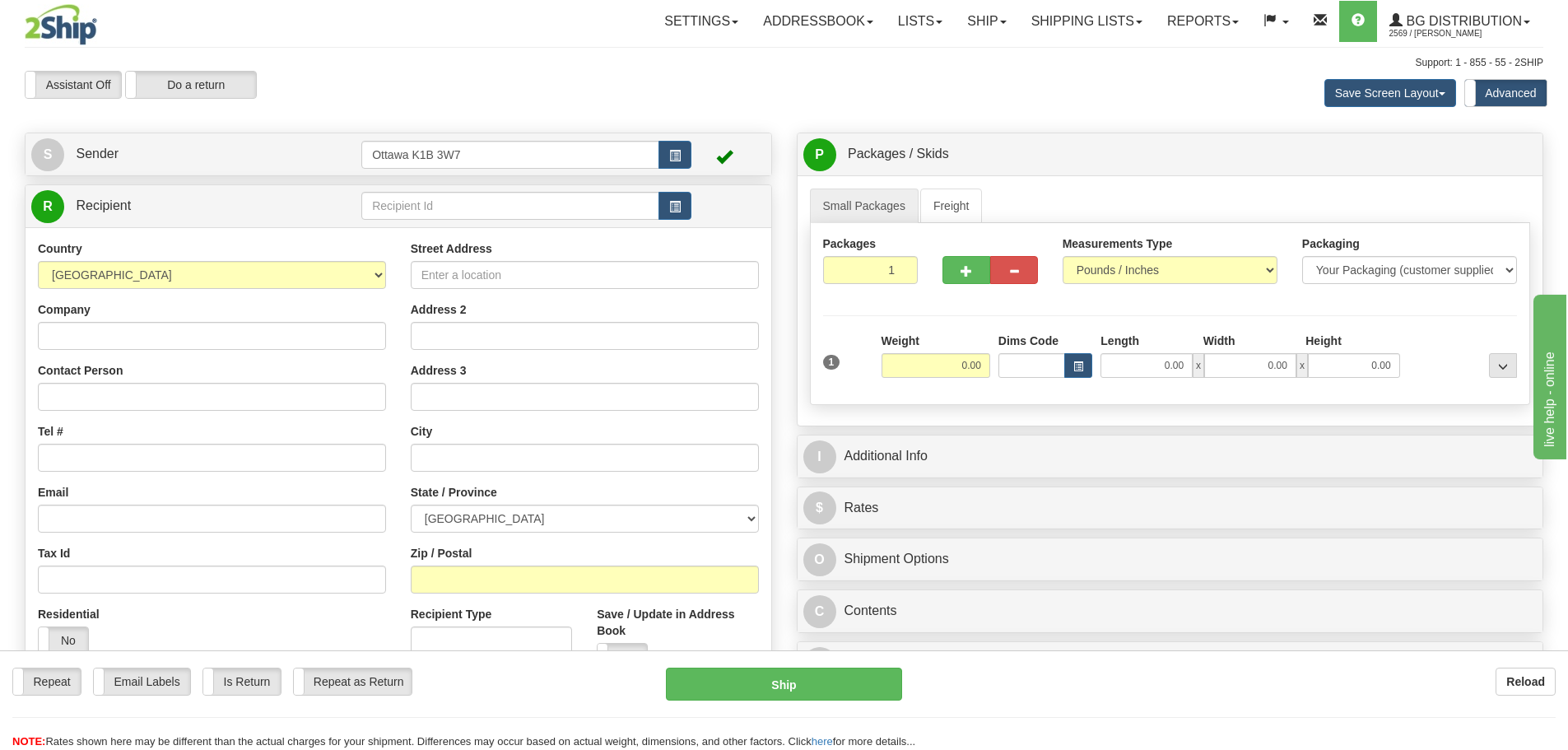
click at [490, 206] on div "Toggle navigation Settings Shipping Preferences Fields Preferences New" at bounding box center [784, 476] width 1568 height 953
click at [490, 206] on input "text" at bounding box center [510, 206] width 298 height 28
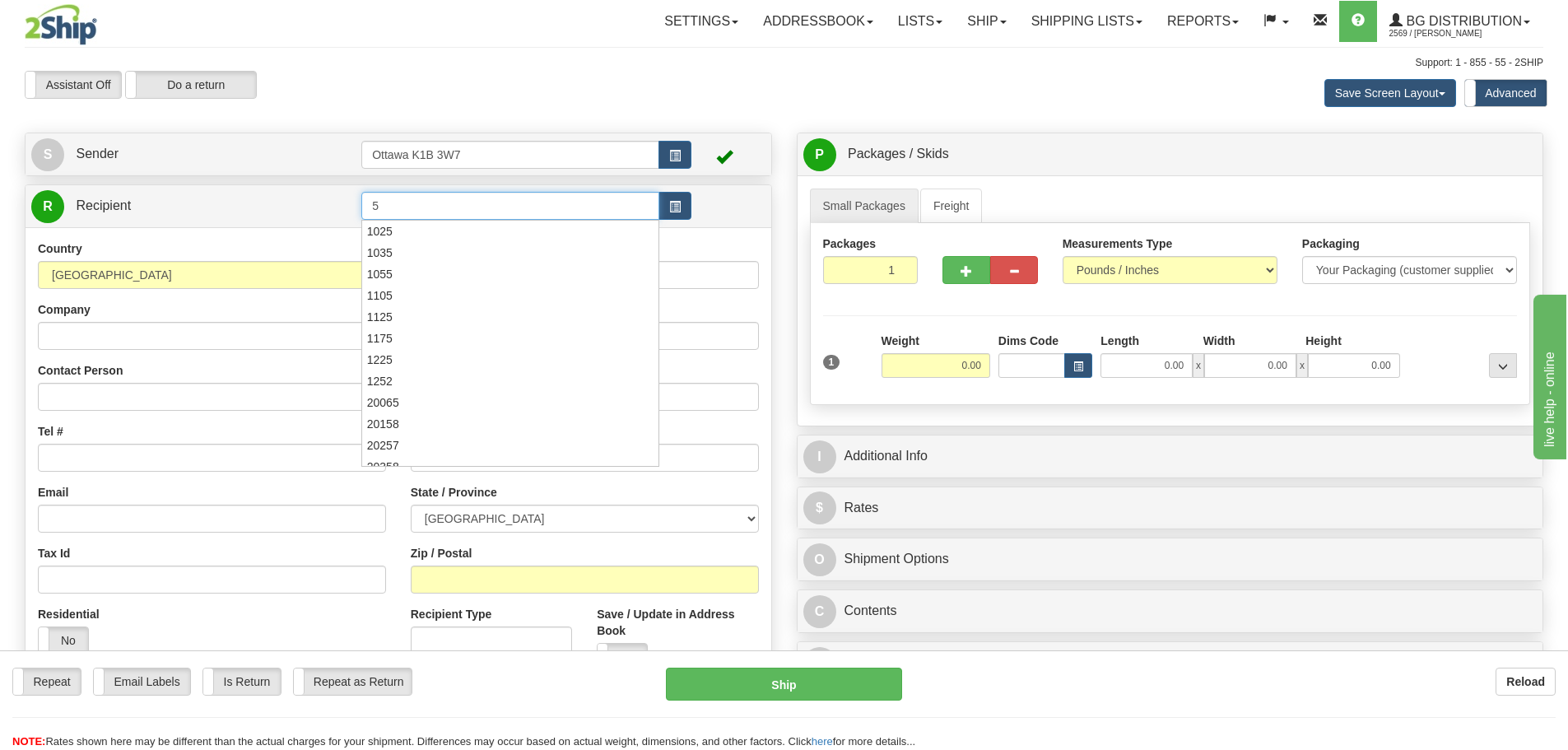
type input "5"
click at [581, 103] on div "Assistant On Assistant Off Do a return Do a return Previous Next Save Screen La…" at bounding box center [784, 92] width 1544 height 44
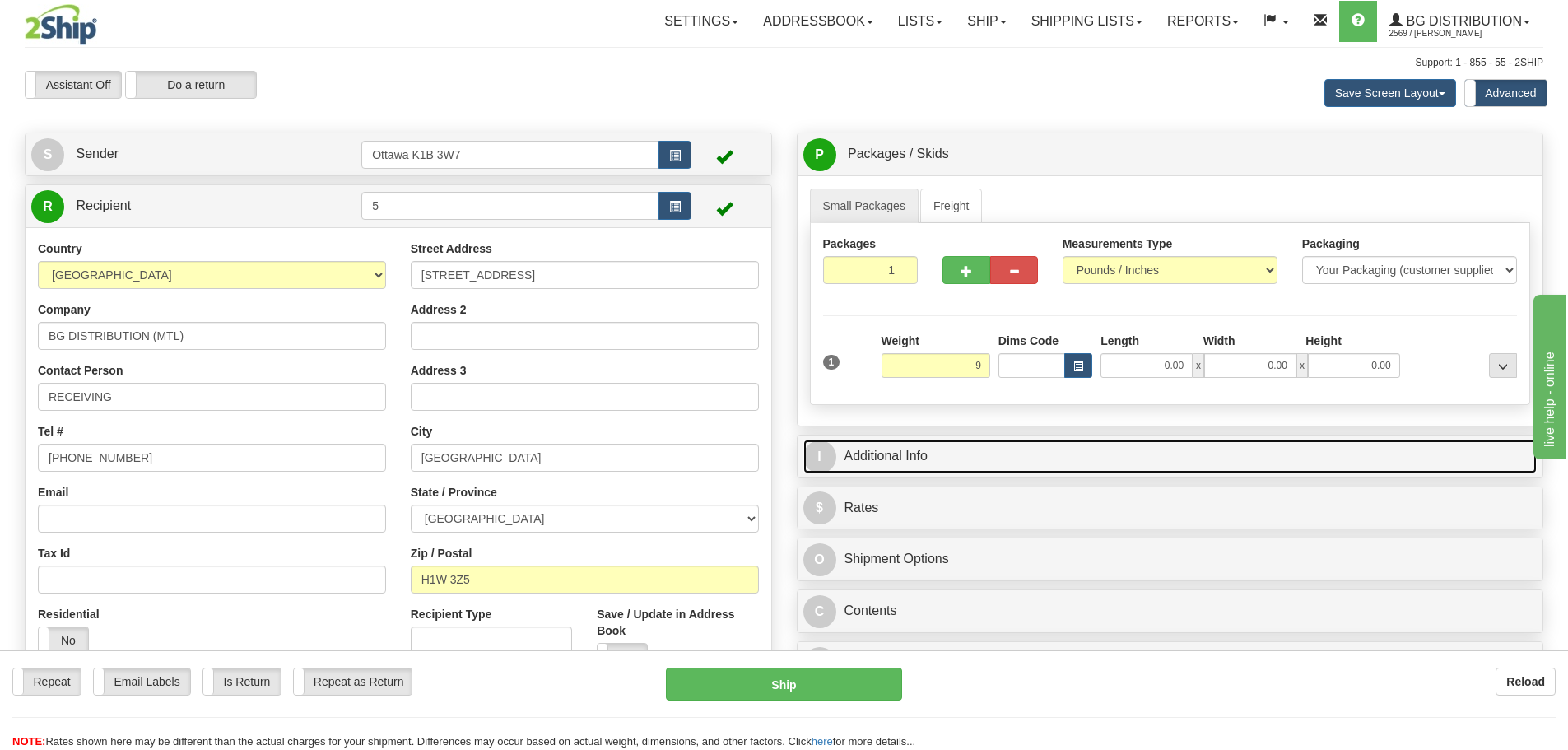
type input "9.00"
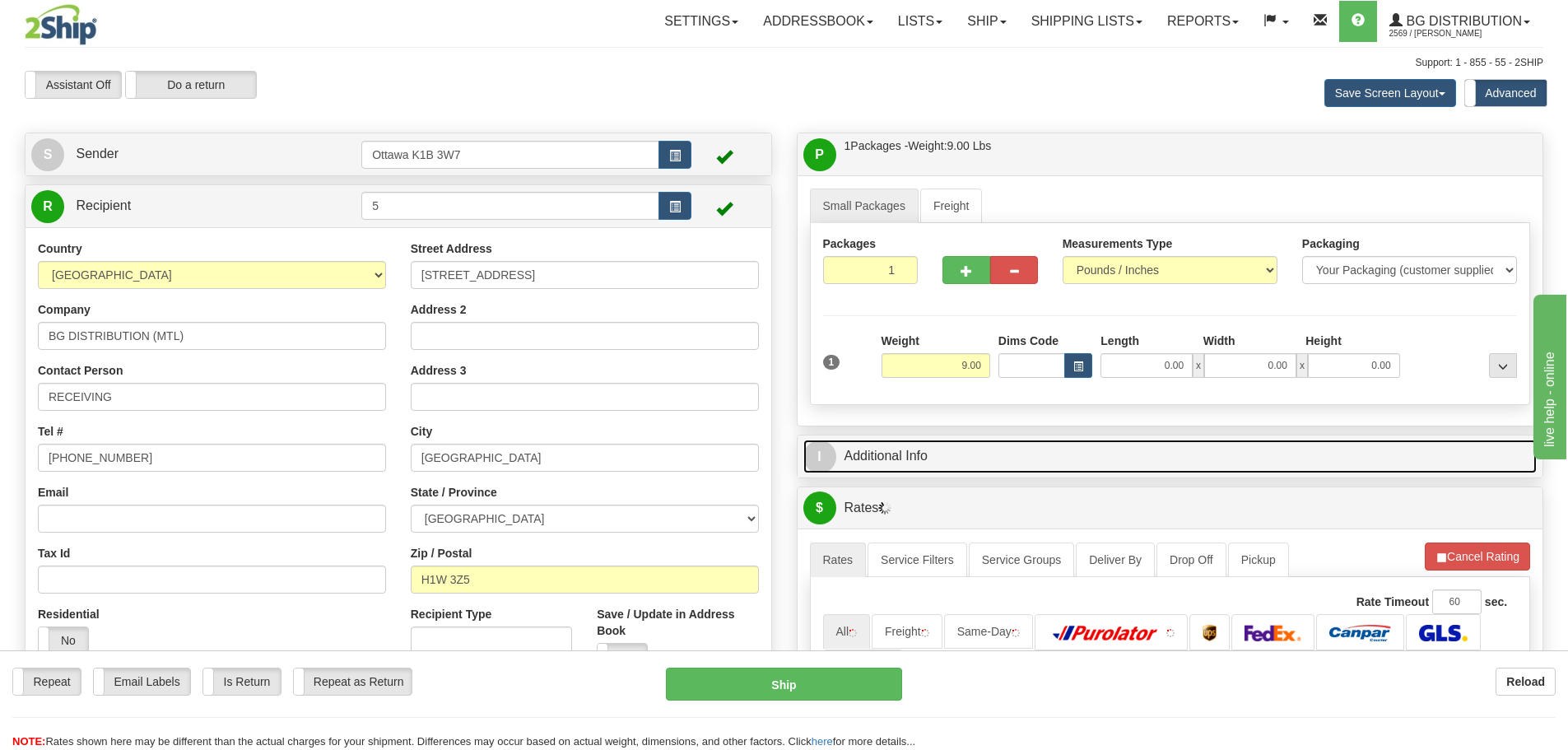
click at [1013, 442] on link "I Additional Info" at bounding box center [1170, 456] width 735 height 34
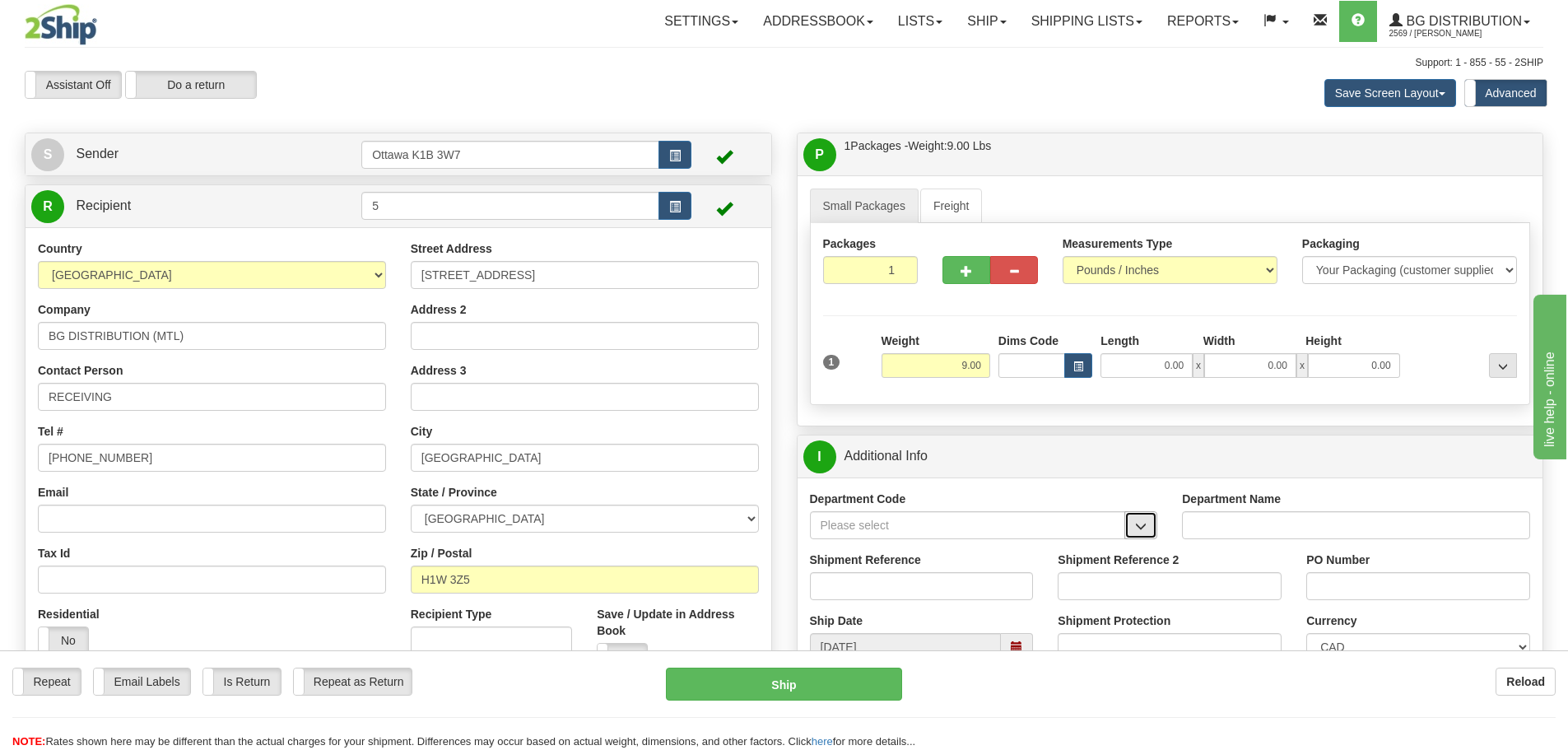
click at [1145, 523] on span "button" at bounding box center [1141, 526] width 11 height 10
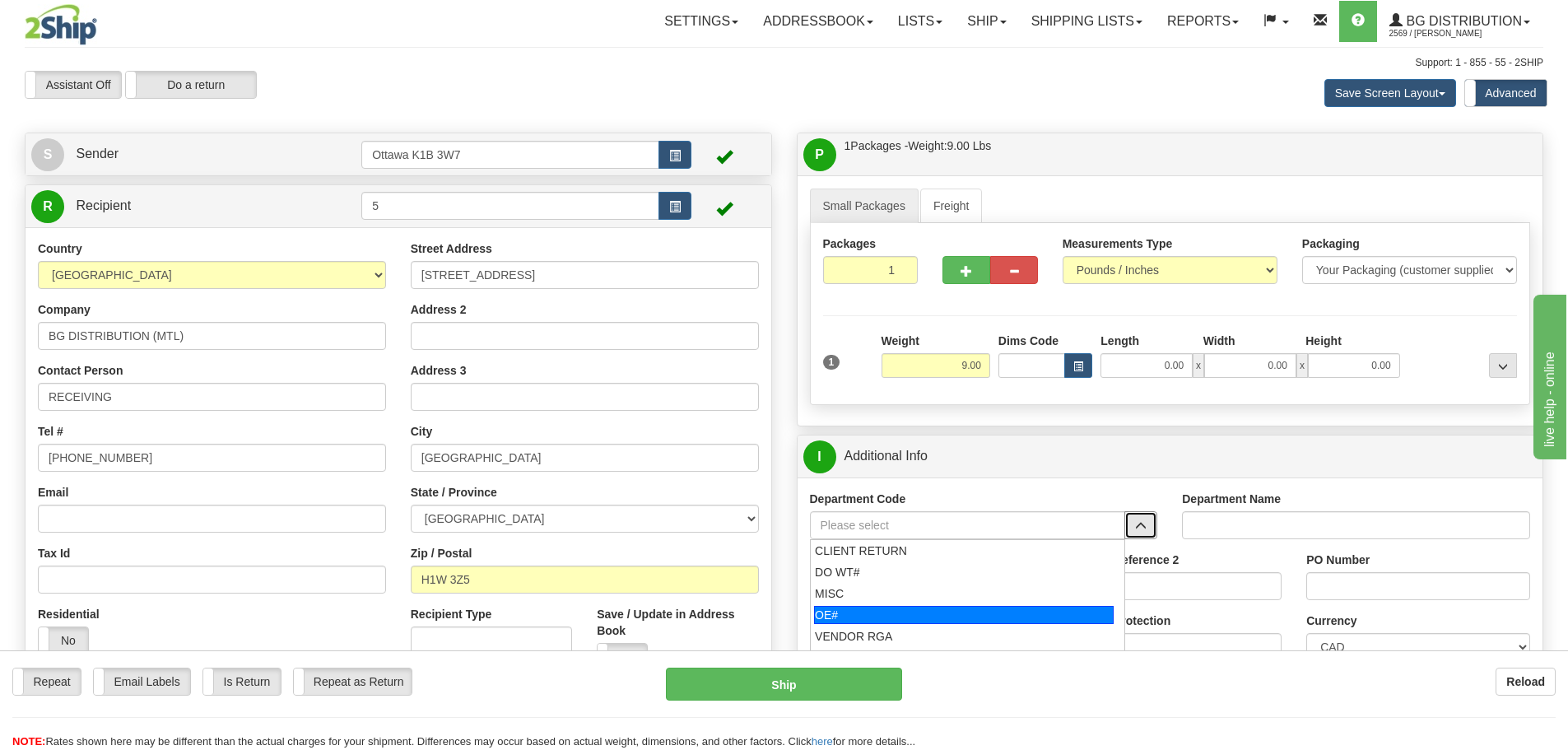
scroll to position [83, 0]
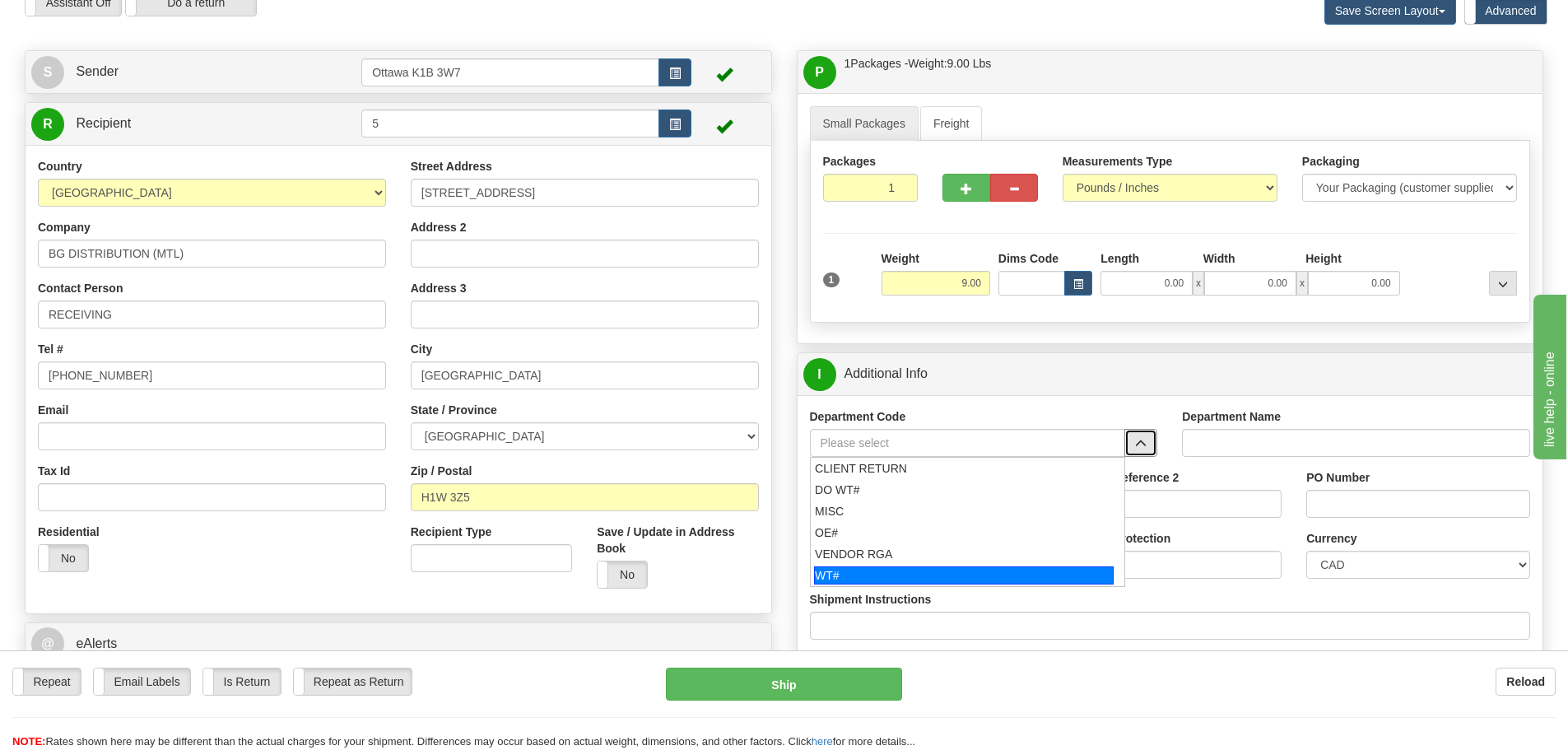
click at [895, 576] on div "WT#" at bounding box center [964, 575] width 300 height 18
type input "WT#"
type input "WAREHOUSE TRANSFERS"
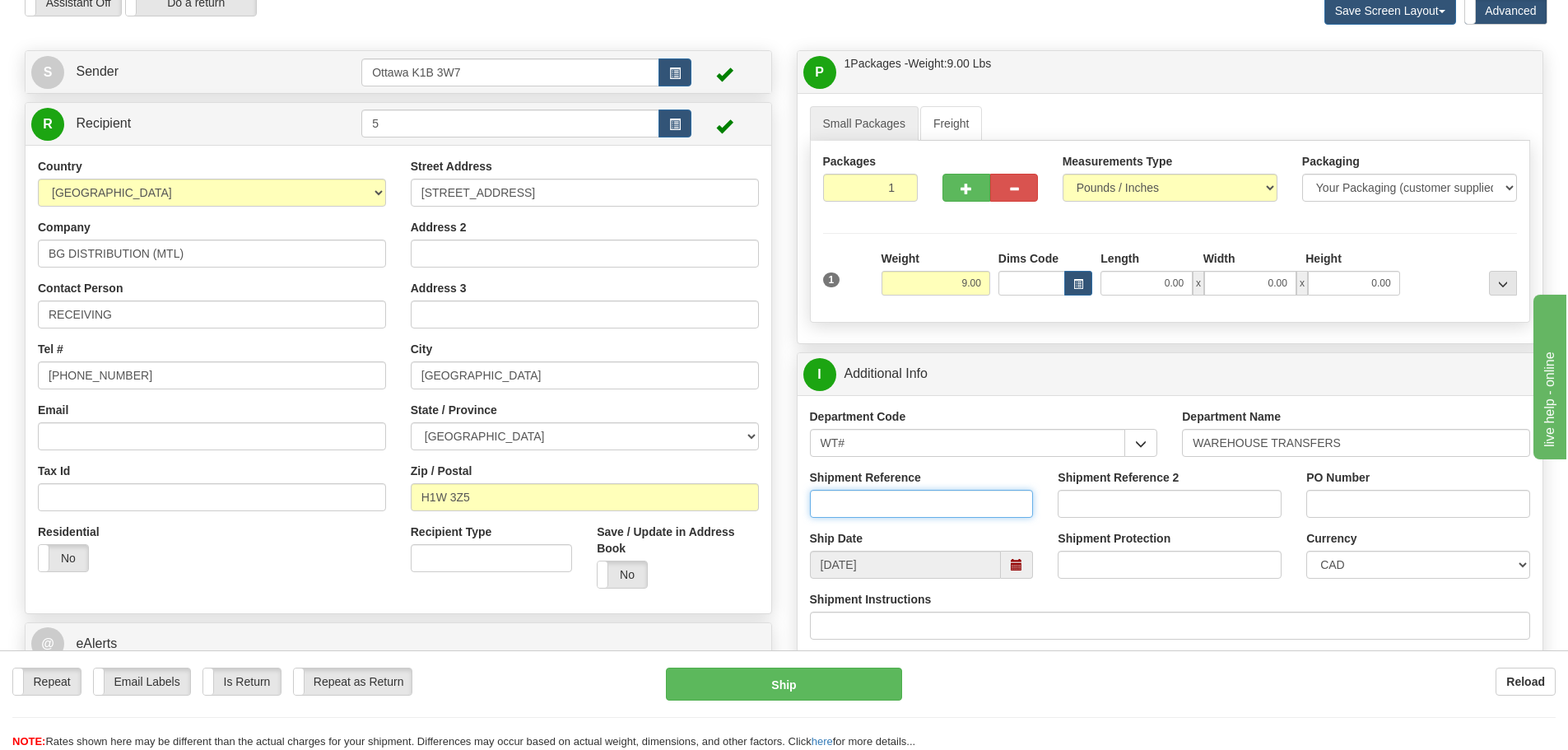
click at [885, 492] on input "Shipment Reference" at bounding box center [922, 504] width 224 height 28
paste input "5033679-00-REP"
type input "5033679-00-REP"
click at [1312, 499] on input "PO Number" at bounding box center [1418, 504] width 224 height 28
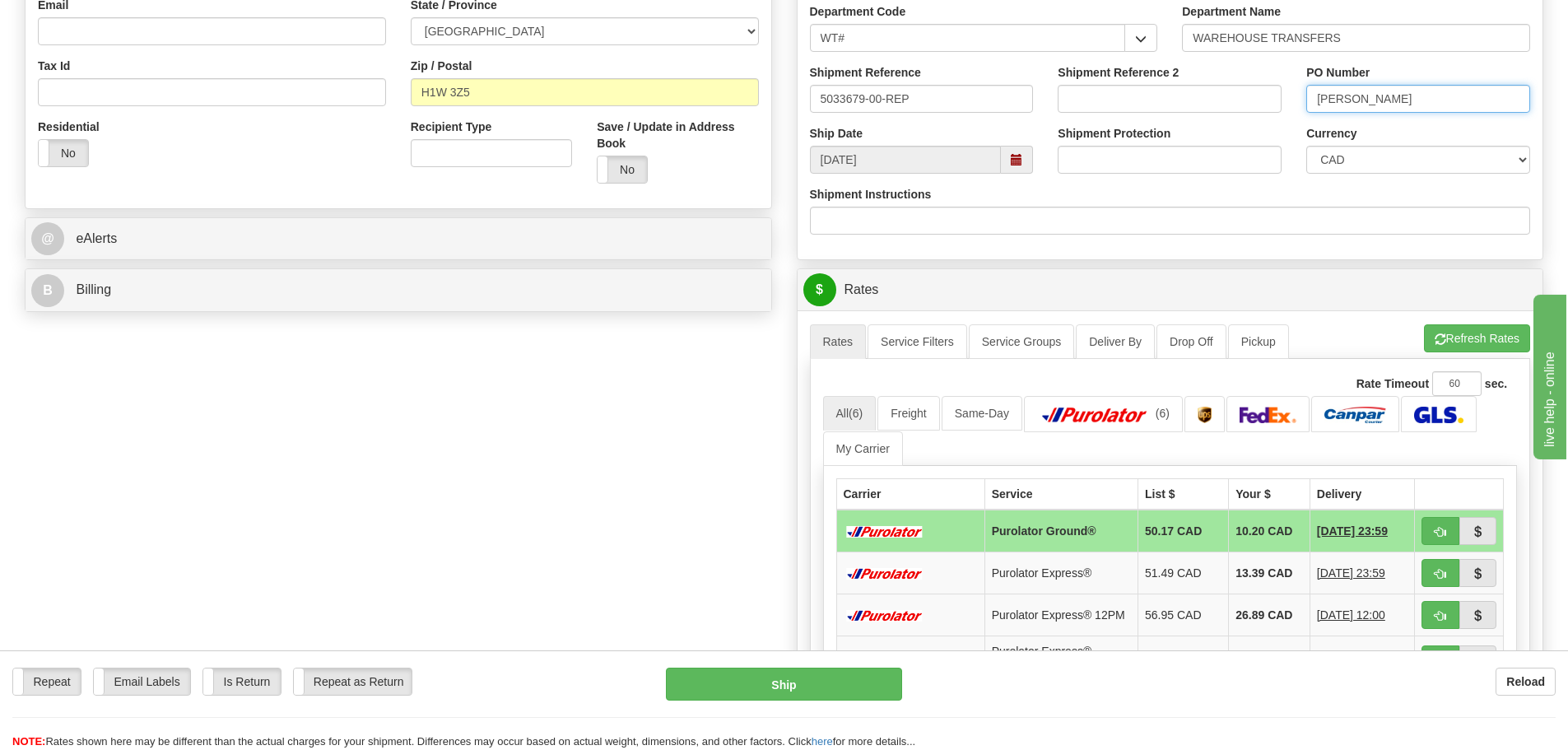
scroll to position [494, 0]
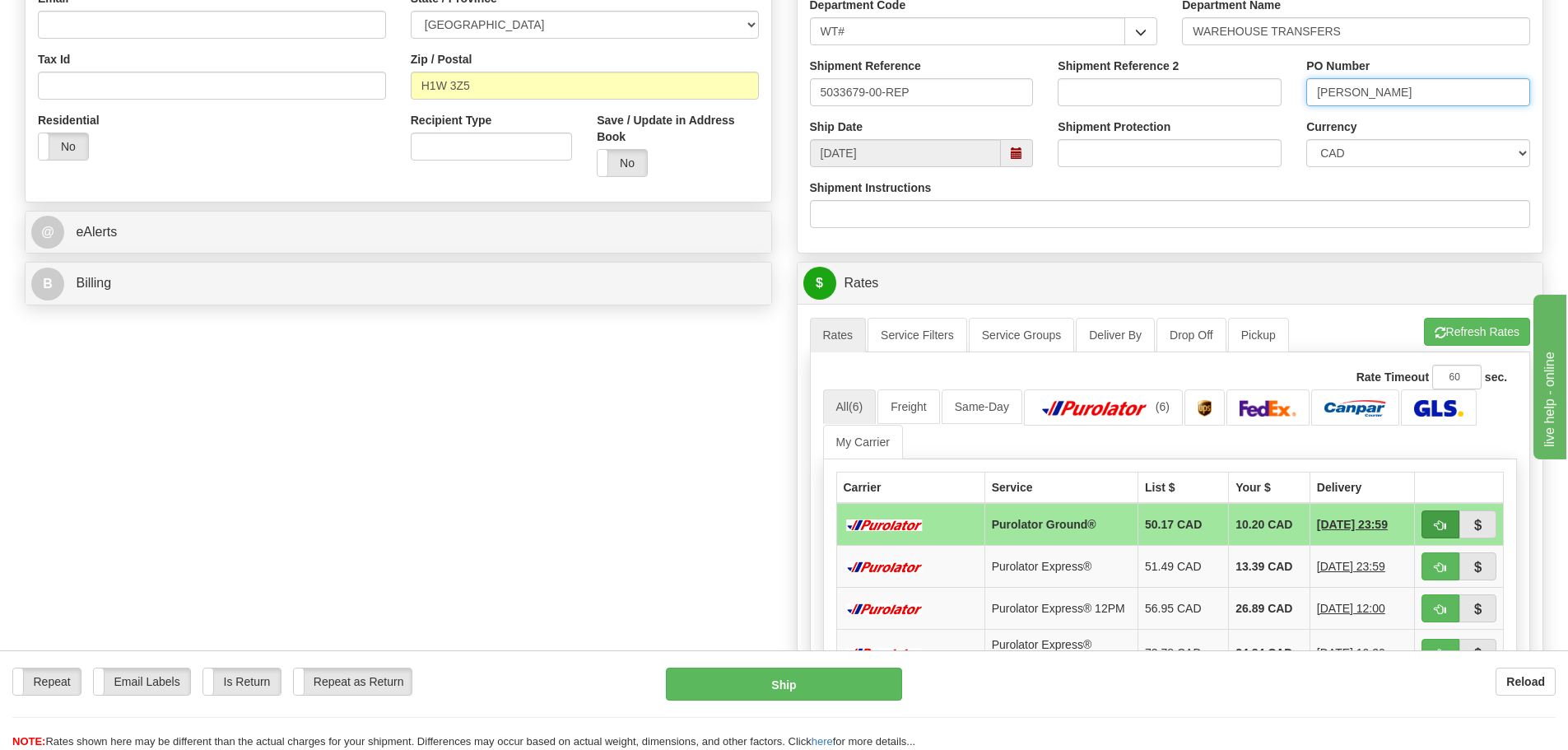
type input "NATHALIE"
click at [1435, 528] on span "button" at bounding box center [1441, 525] width 11 height 10
type input "260"
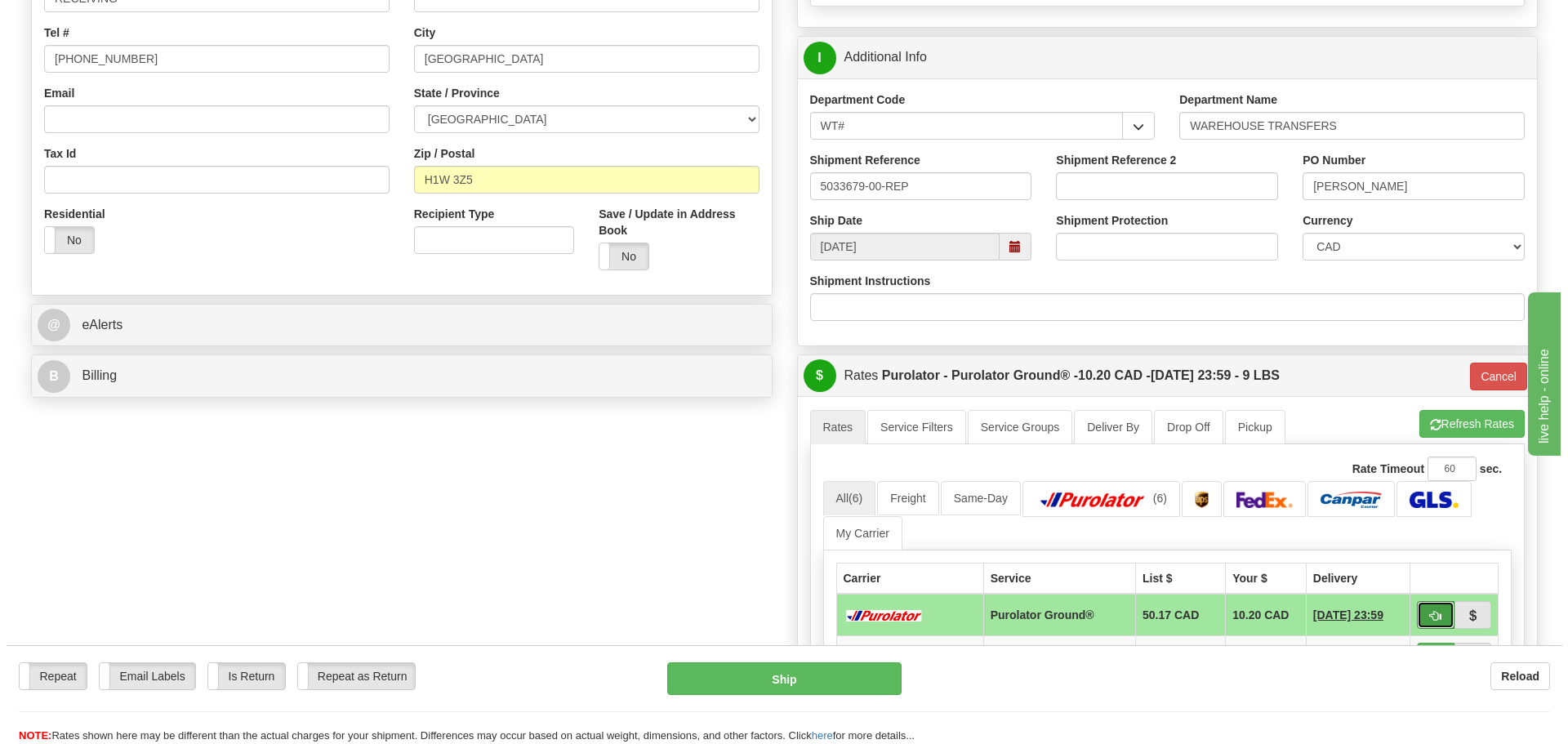
scroll to position [163, 0]
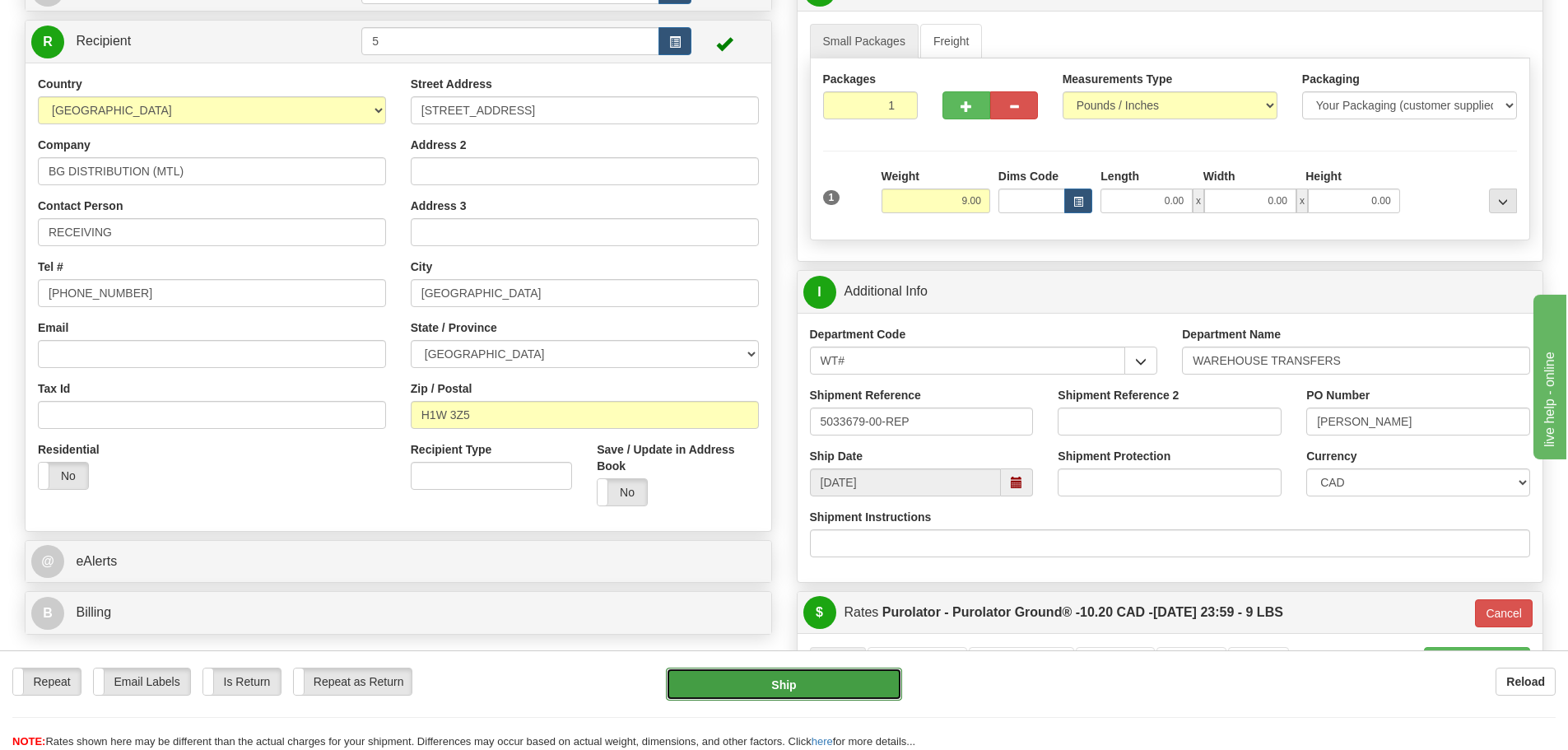
click at [849, 693] on button "Ship" at bounding box center [784, 684] width 236 height 33
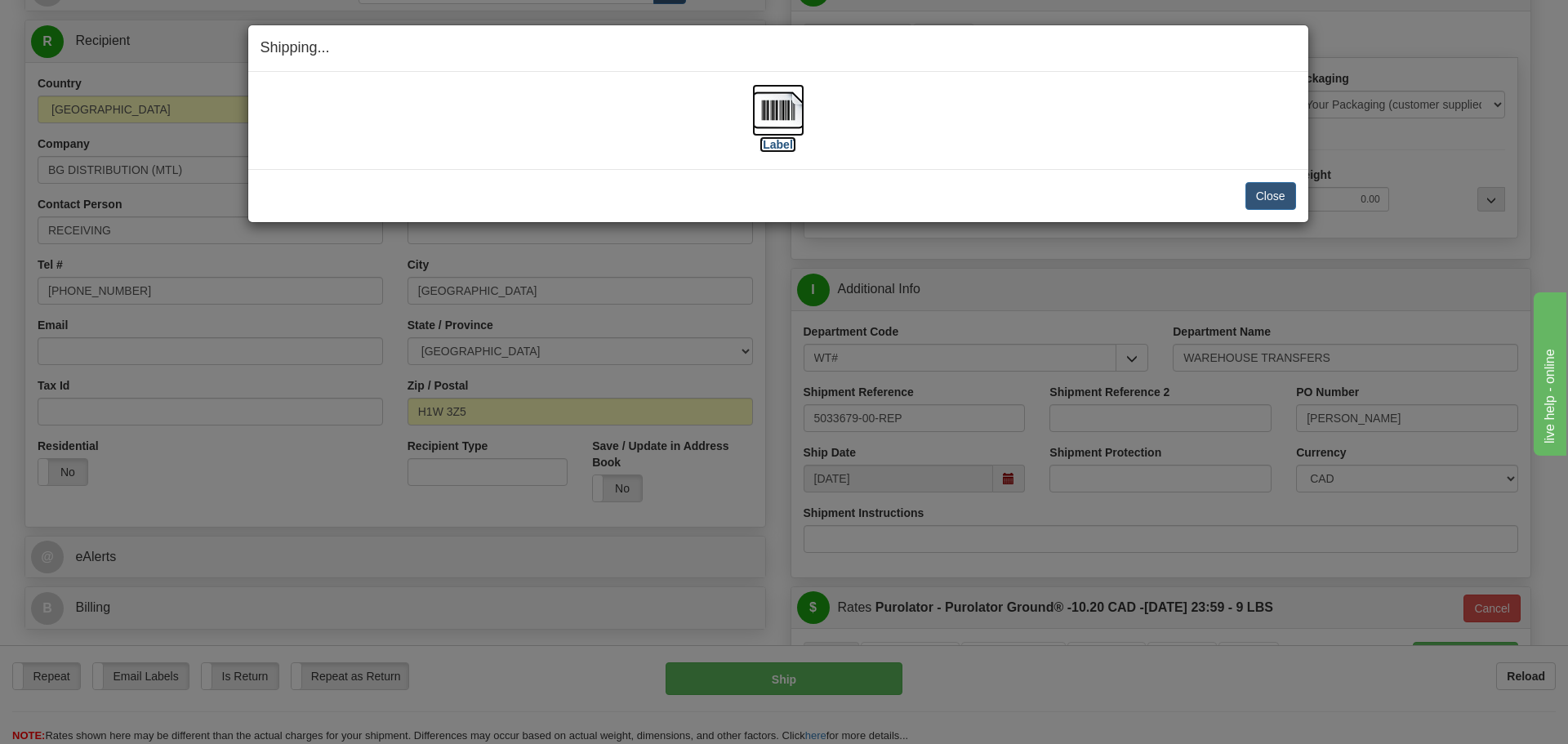
click at [777, 146] on label "[Label]" at bounding box center [778, 145] width 37 height 17
click at [1276, 203] on button "Close" at bounding box center [1271, 196] width 50 height 28
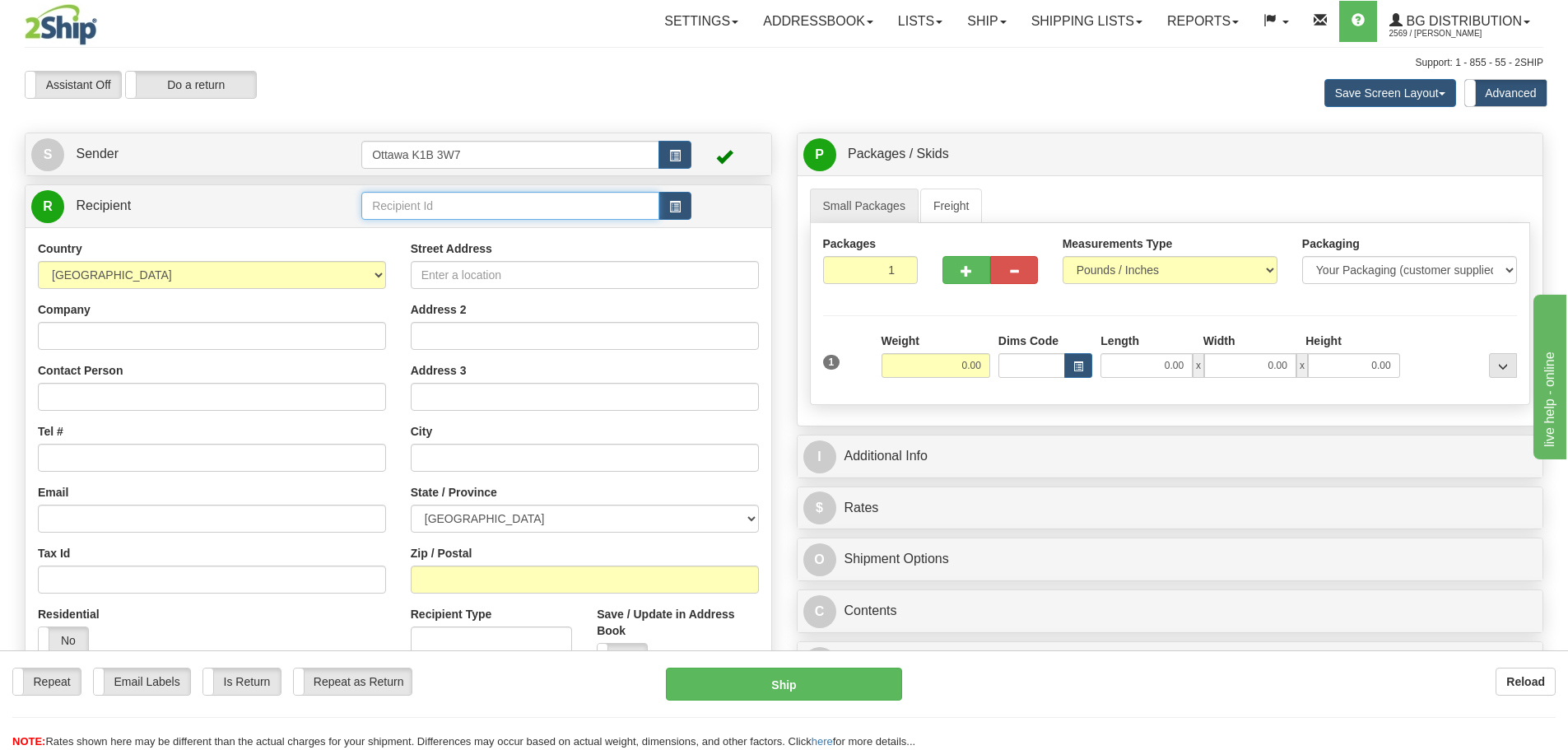
click at [541, 215] on input "text" at bounding box center [510, 206] width 298 height 28
type input "60117"
click at [610, 110] on div "Assistant On Assistant Off Do a return Do a return Previous Next Save Screen La…" at bounding box center [784, 92] width 1544 height 44
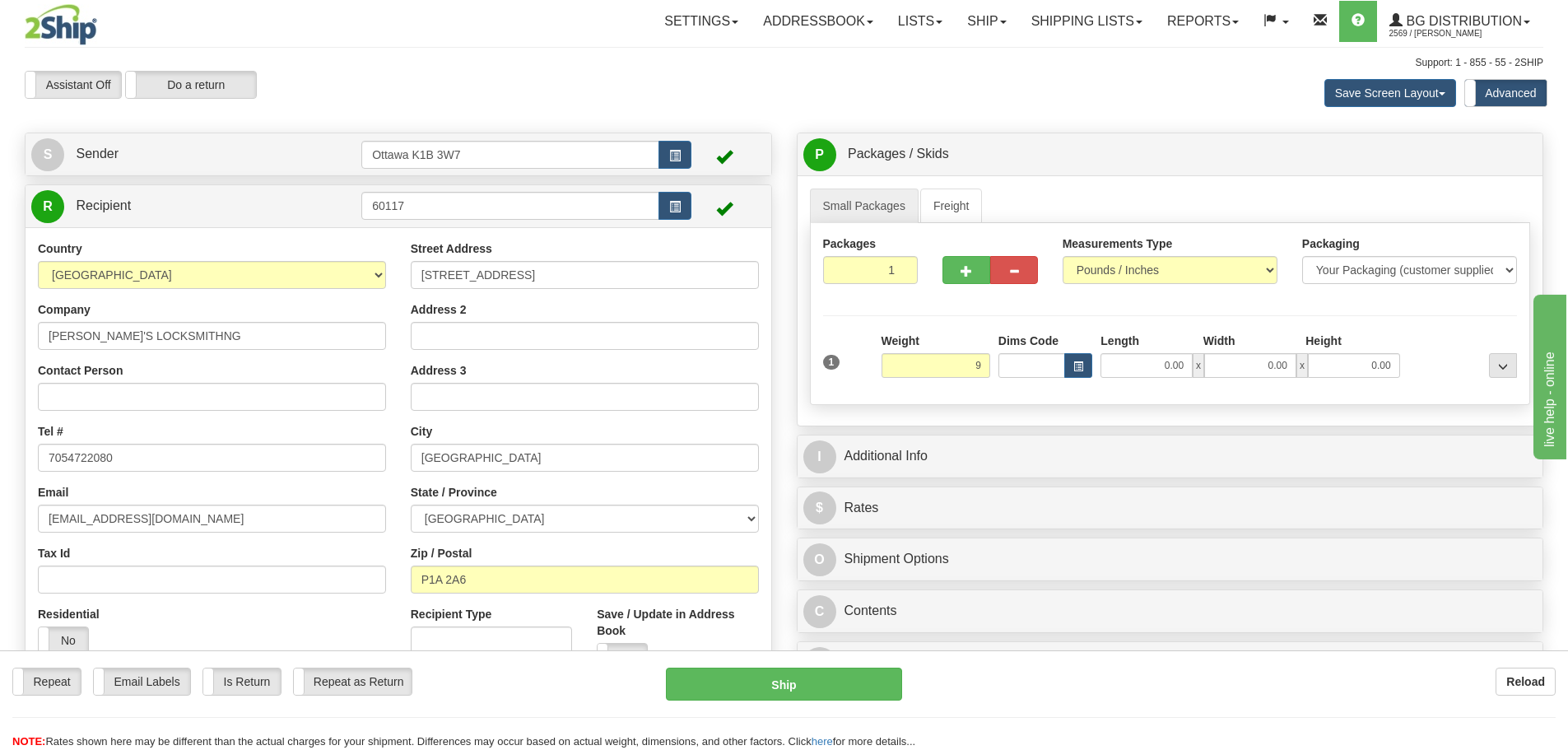
type input "9.00"
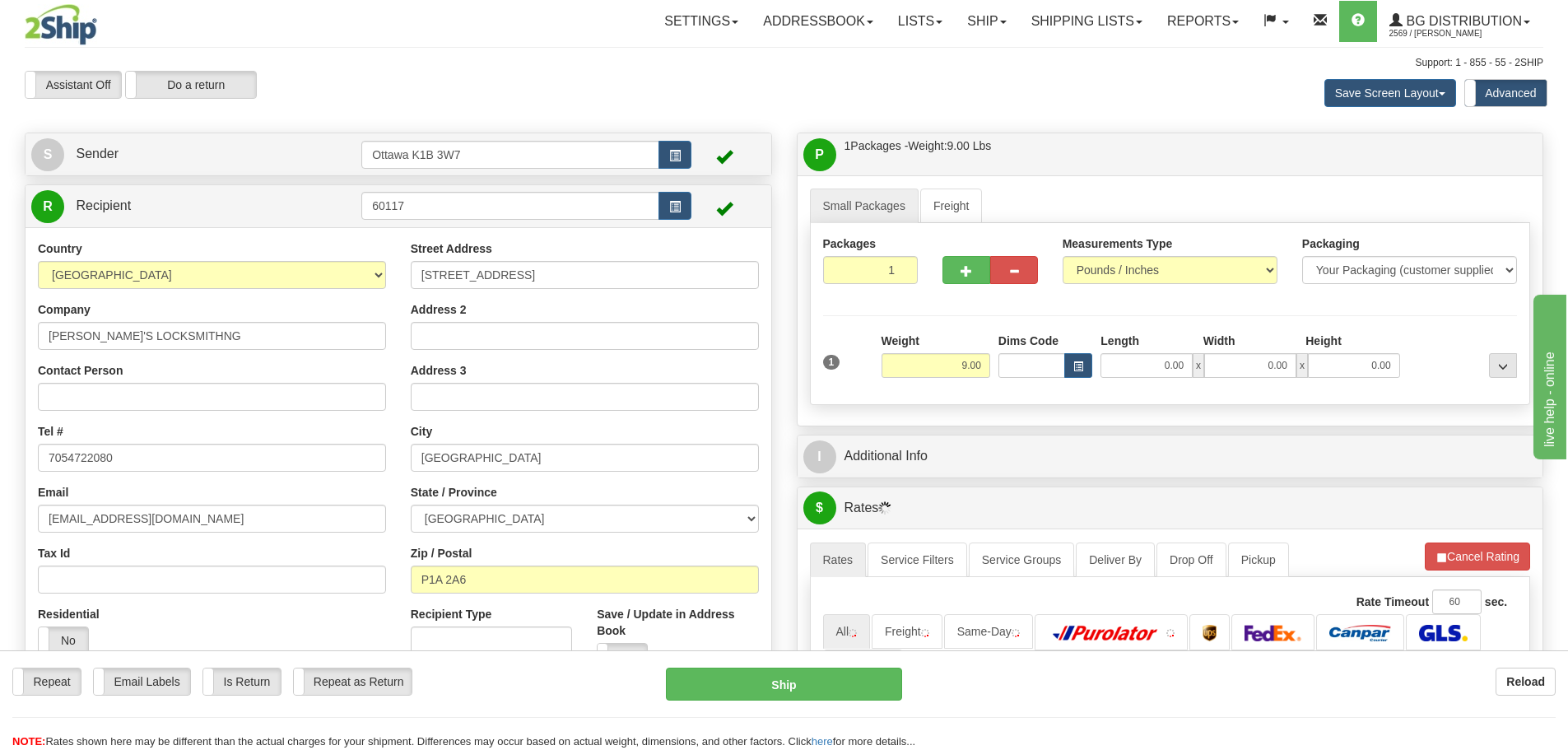
click at [916, 438] on div "I Additional Info" at bounding box center [1170, 456] width 746 height 42
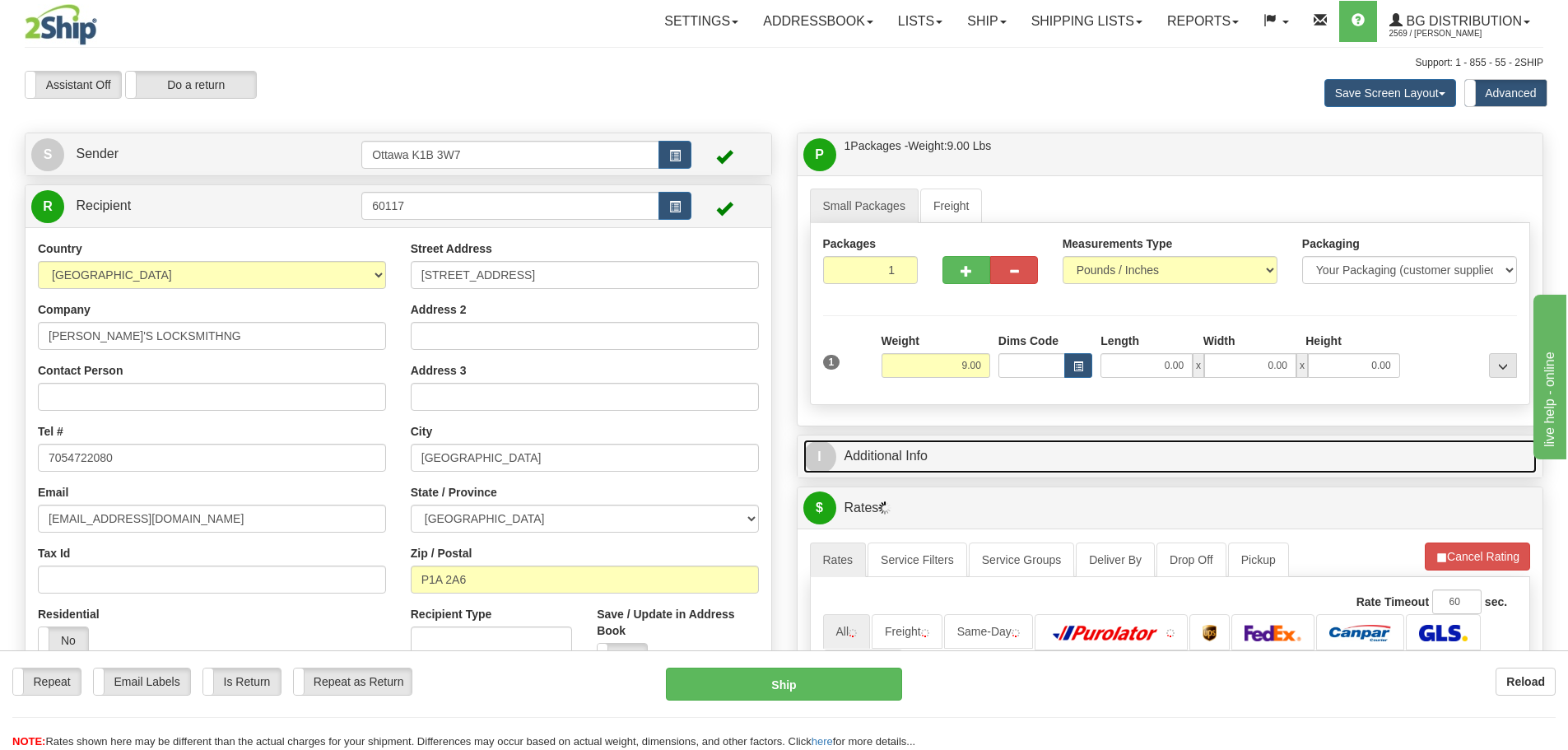
click at [919, 447] on link "I Additional Info" at bounding box center [1170, 456] width 735 height 34
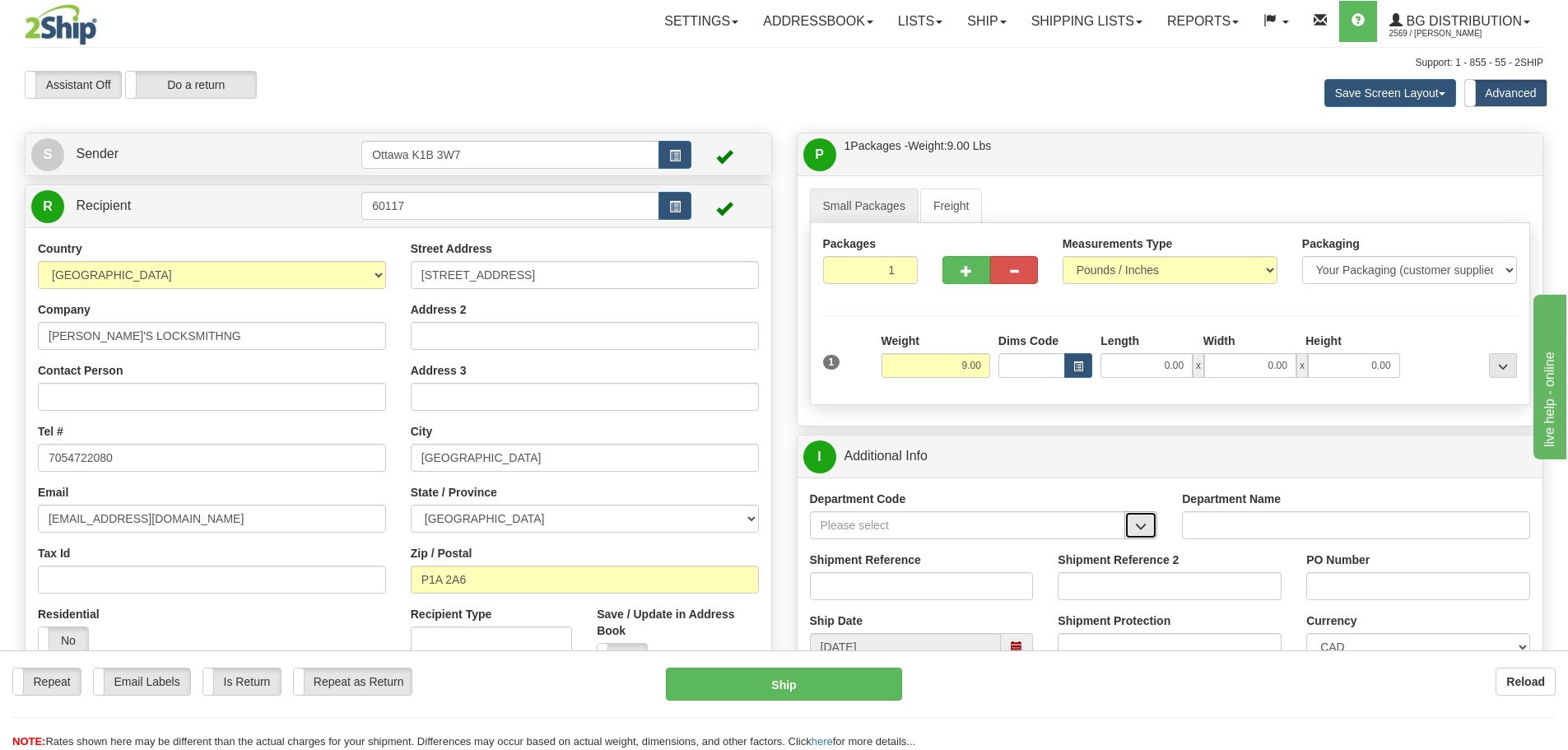
click at [1140, 528] on span "button" at bounding box center [1141, 526] width 11 height 10
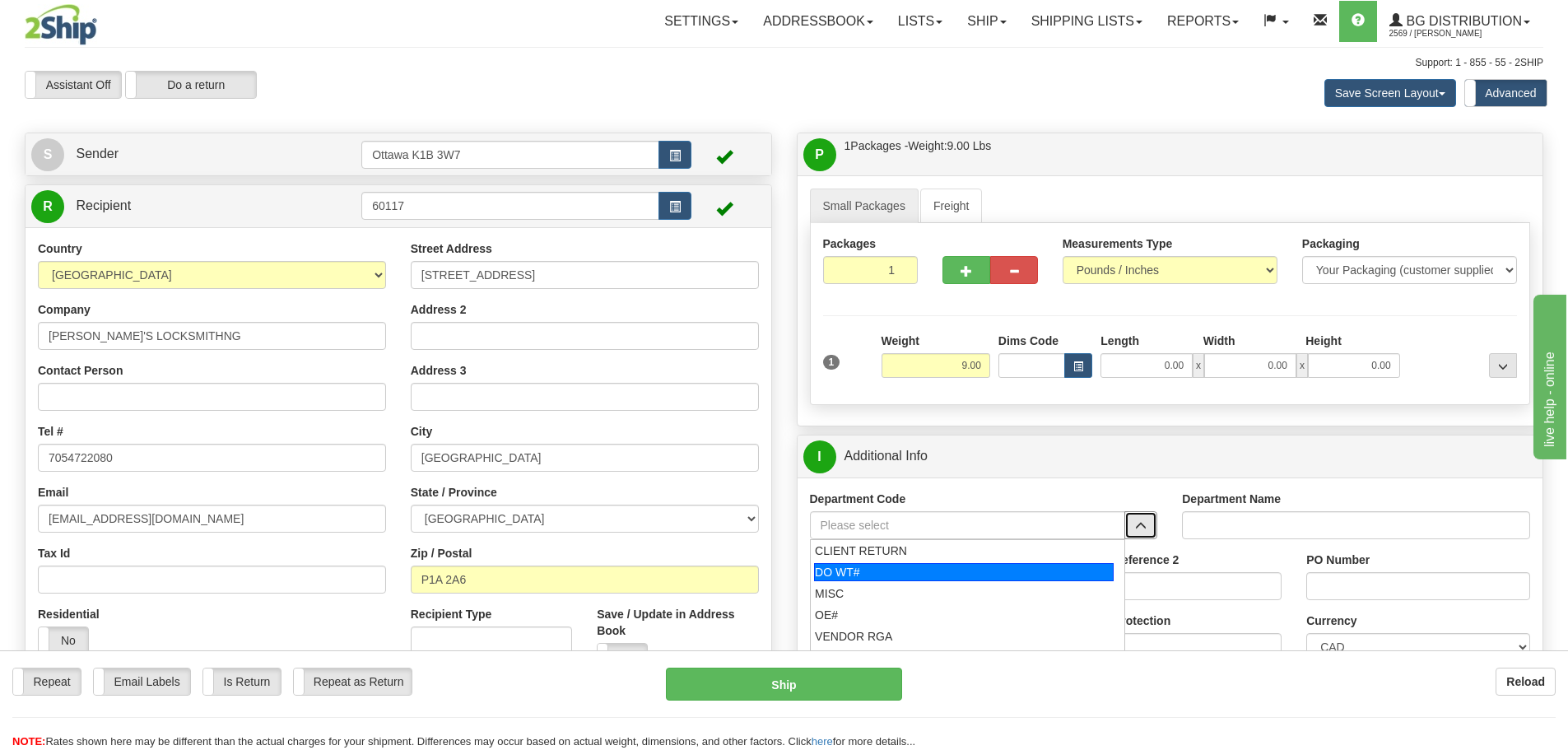
click at [988, 575] on div "DO WT#" at bounding box center [964, 572] width 300 height 18
type input "DO WT#"
type input "DIRECT ORDERS"
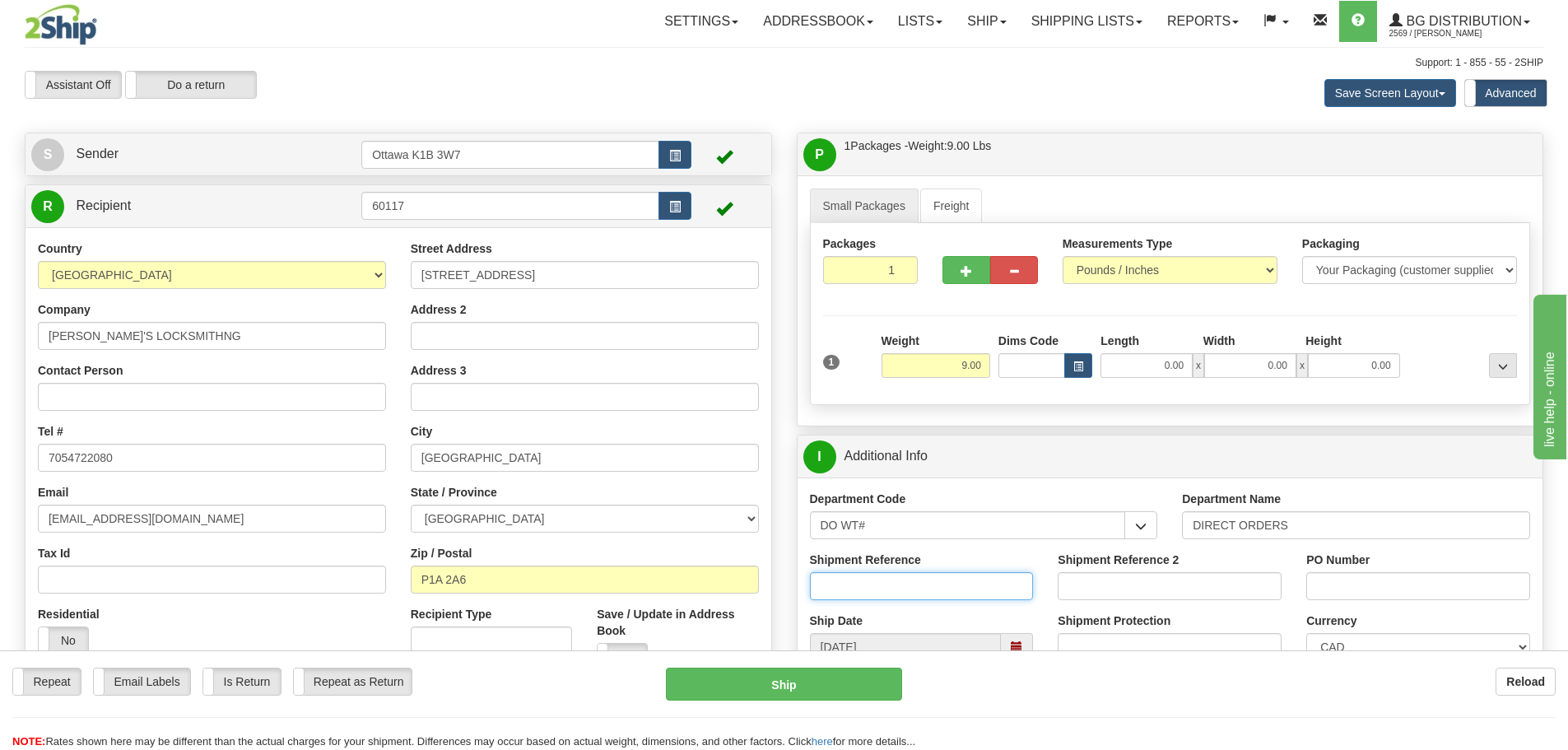
click at [969, 584] on input "Shipment Reference" at bounding box center [922, 586] width 224 height 28
type input "167668-00"
click at [1375, 588] on input "PO Number" at bounding box center [1418, 586] width 224 height 28
type input "AMBER 10/7/25"
click at [1160, 372] on input "0.00" at bounding box center [1147, 365] width 92 height 24
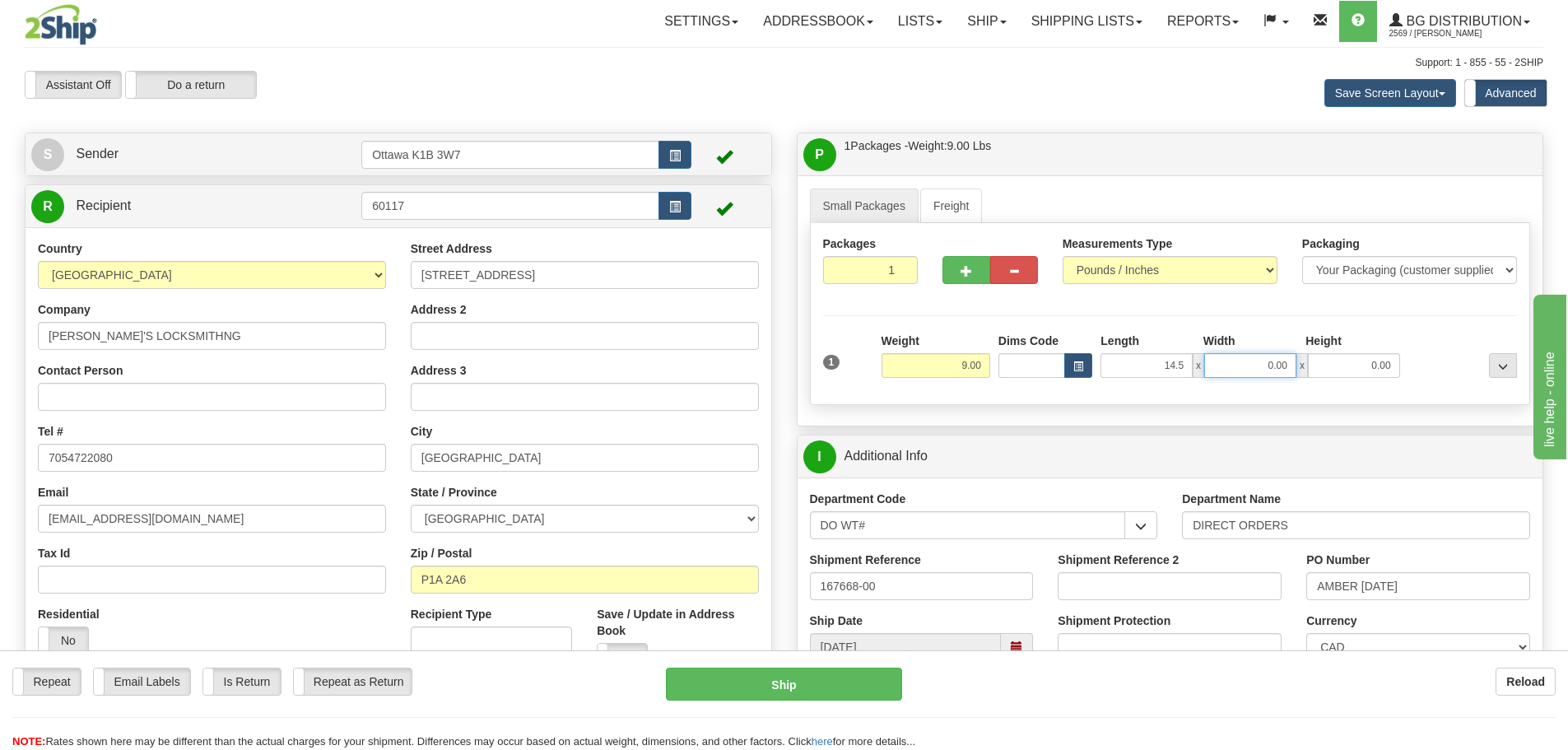
type input "14.50"
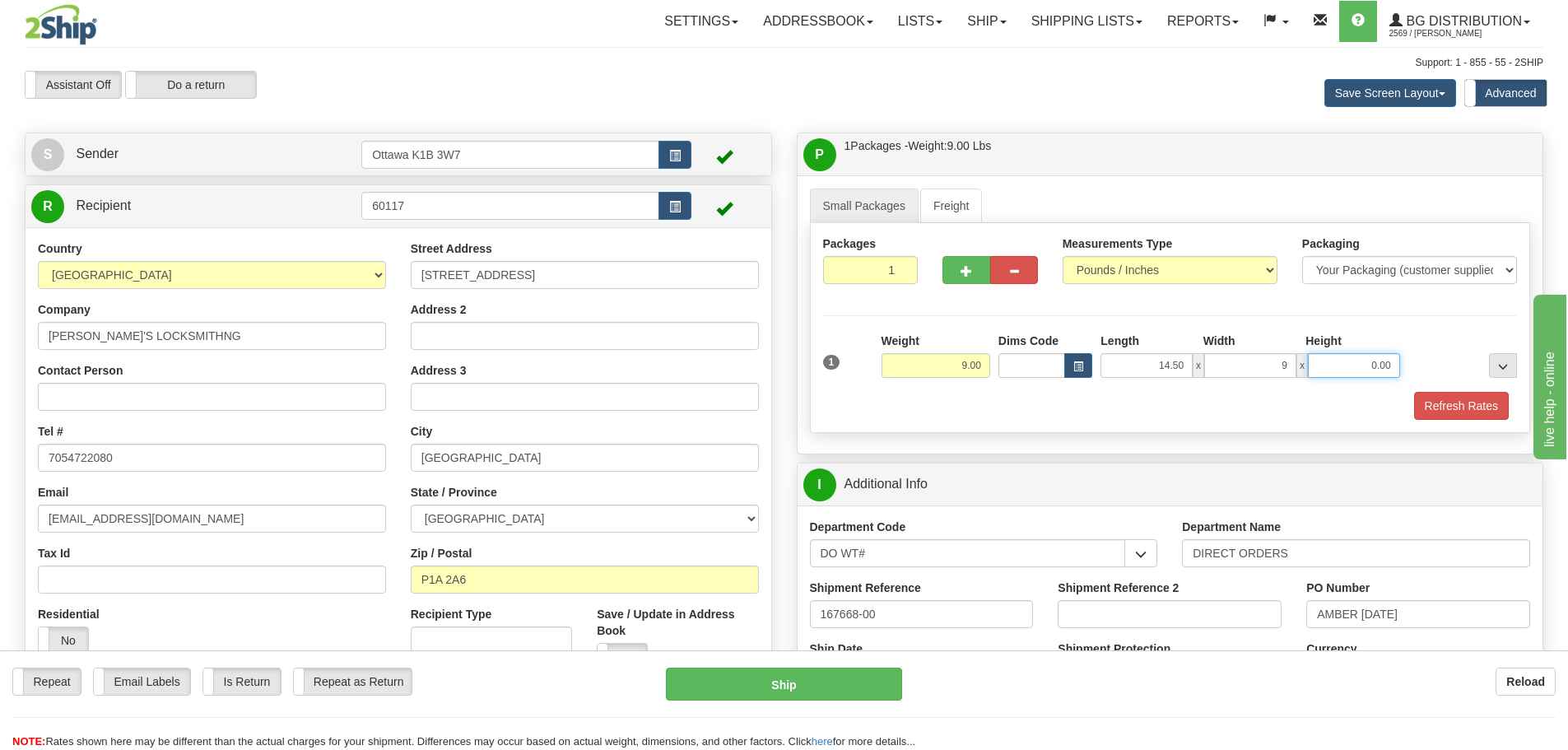
type input "9.00"
type input "6.00"
click at [1421, 408] on button "Refresh Rates" at bounding box center [1462, 407] width 95 height 28
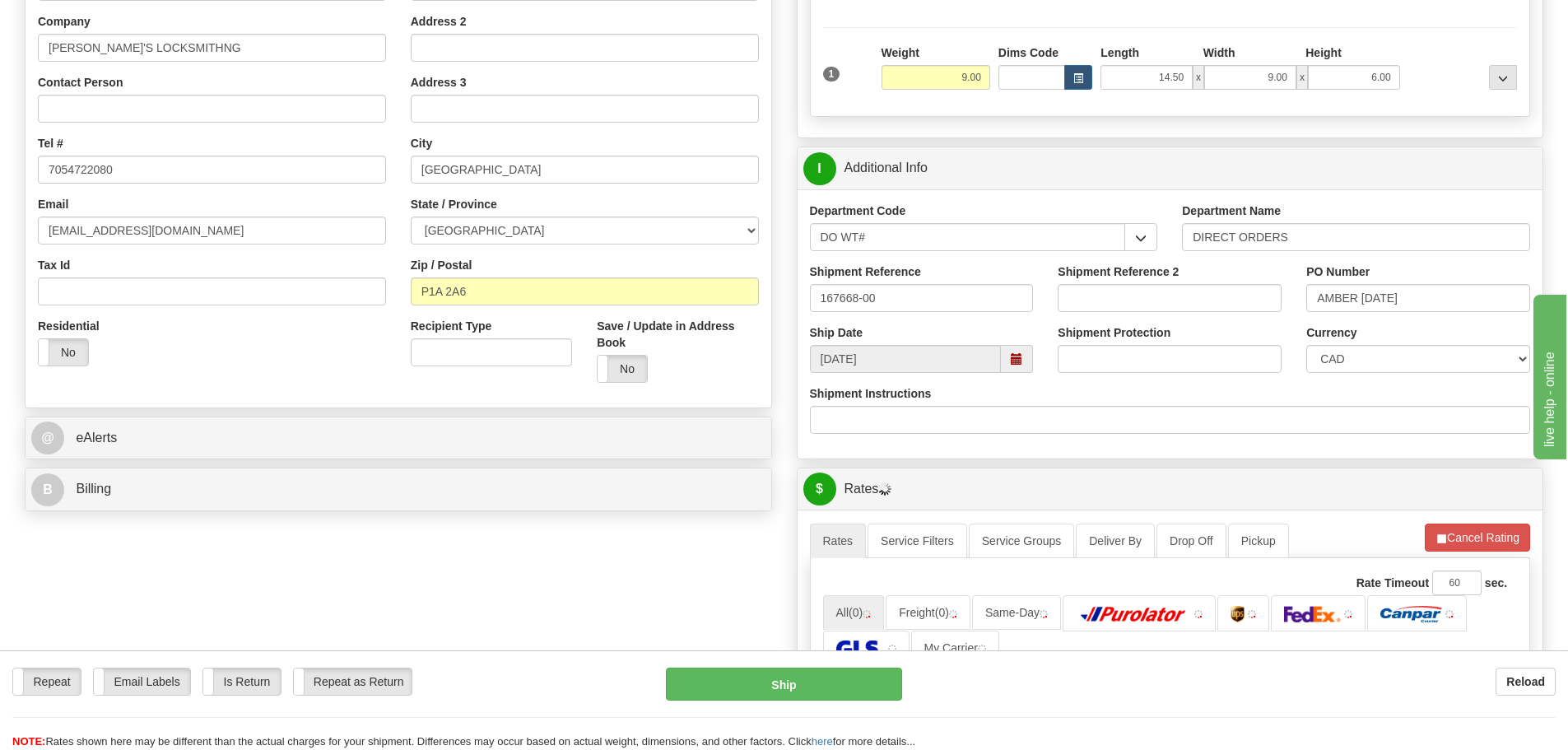
scroll to position [329, 0]
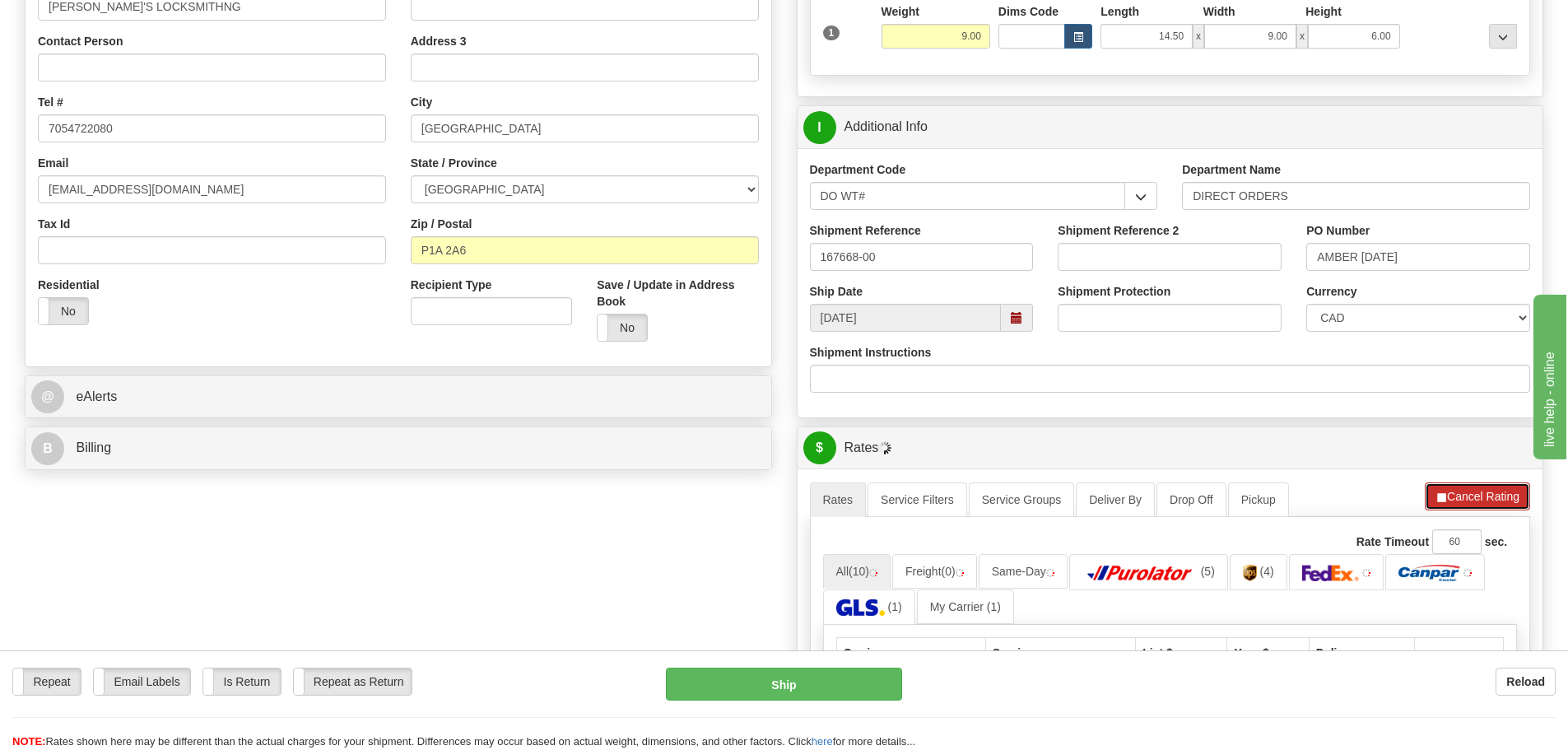
click at [1458, 496] on button "Cancel Rating" at bounding box center [1478, 497] width 105 height 28
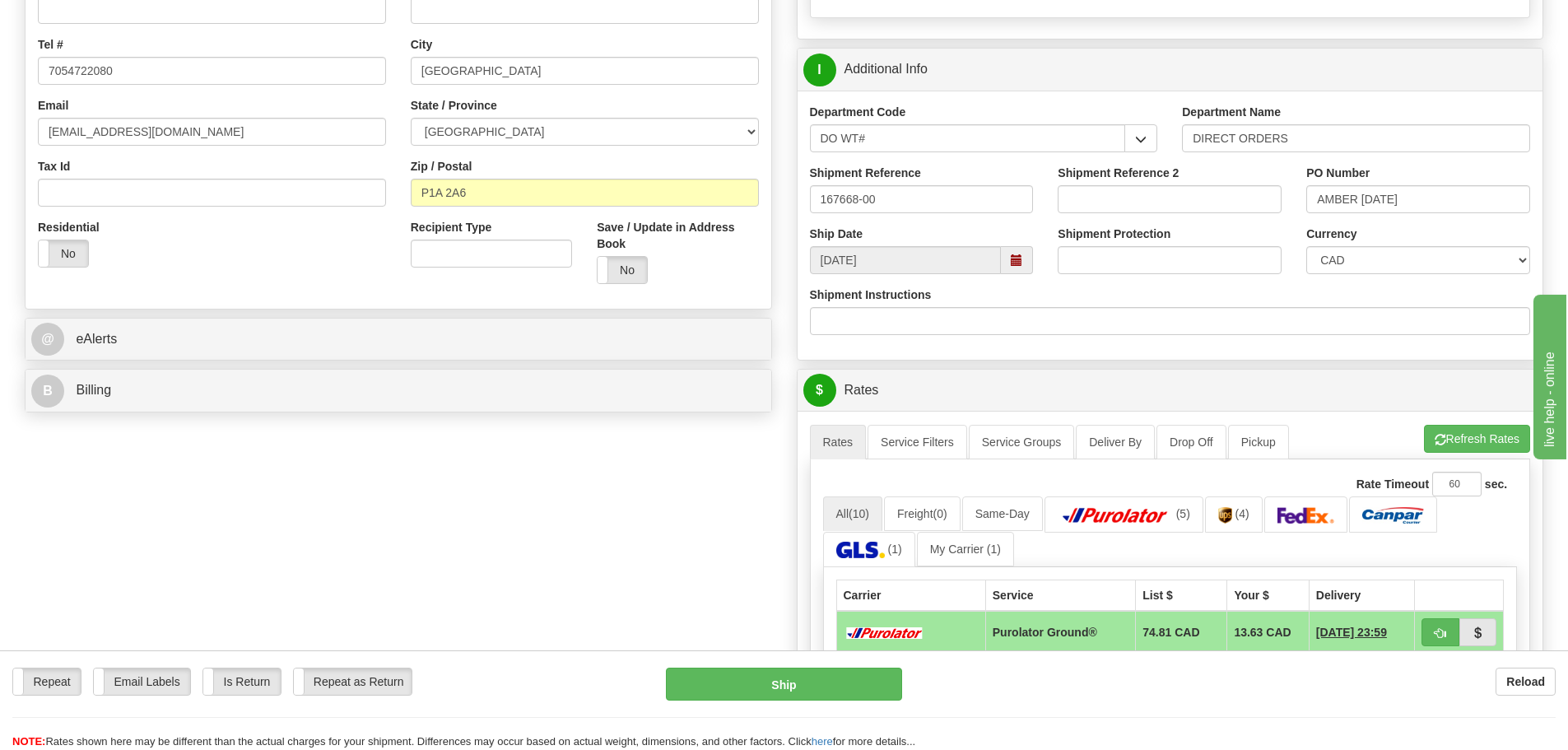
scroll to position [494, 0]
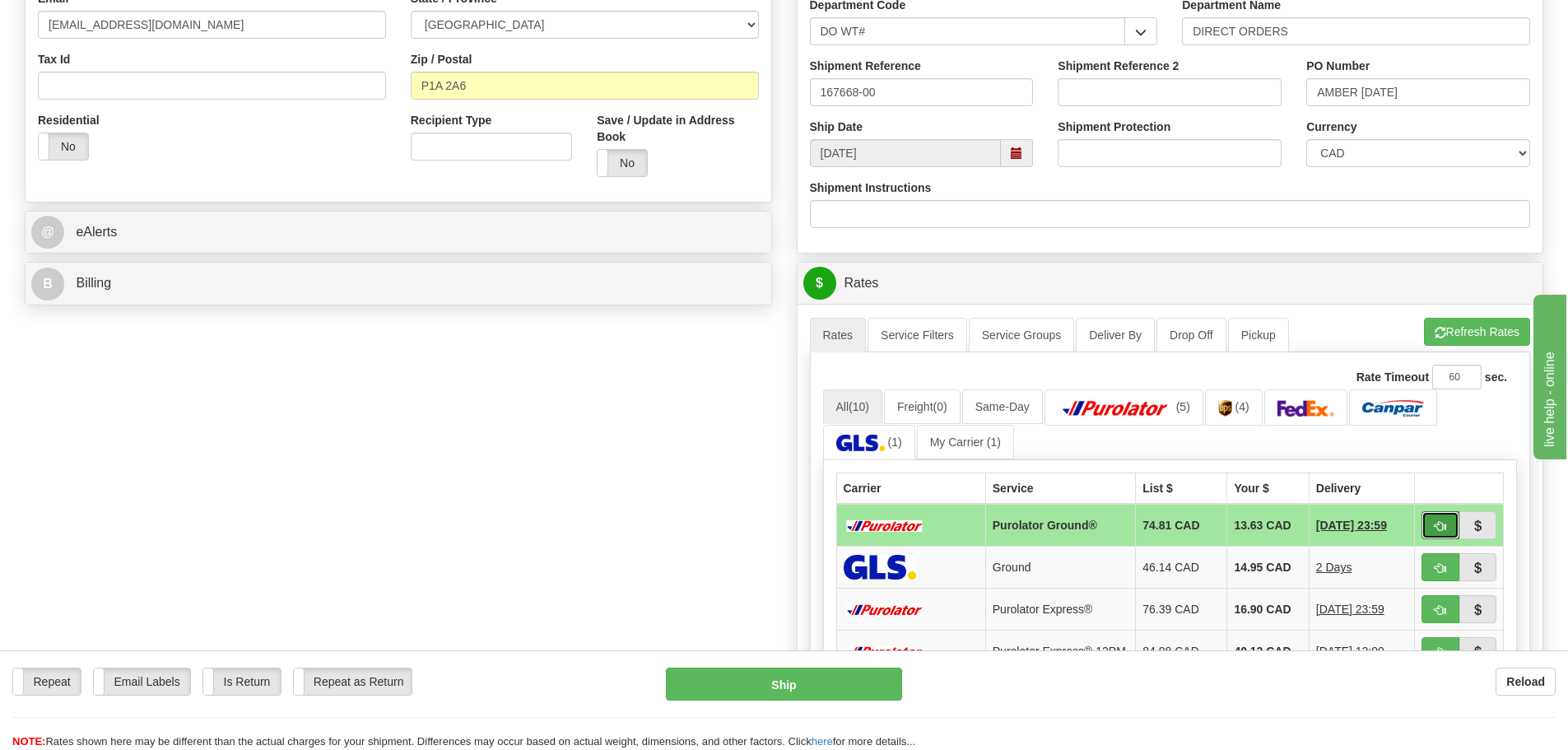
click at [1443, 532] on span "button" at bounding box center [1441, 526] width 11 height 10
type input "260"
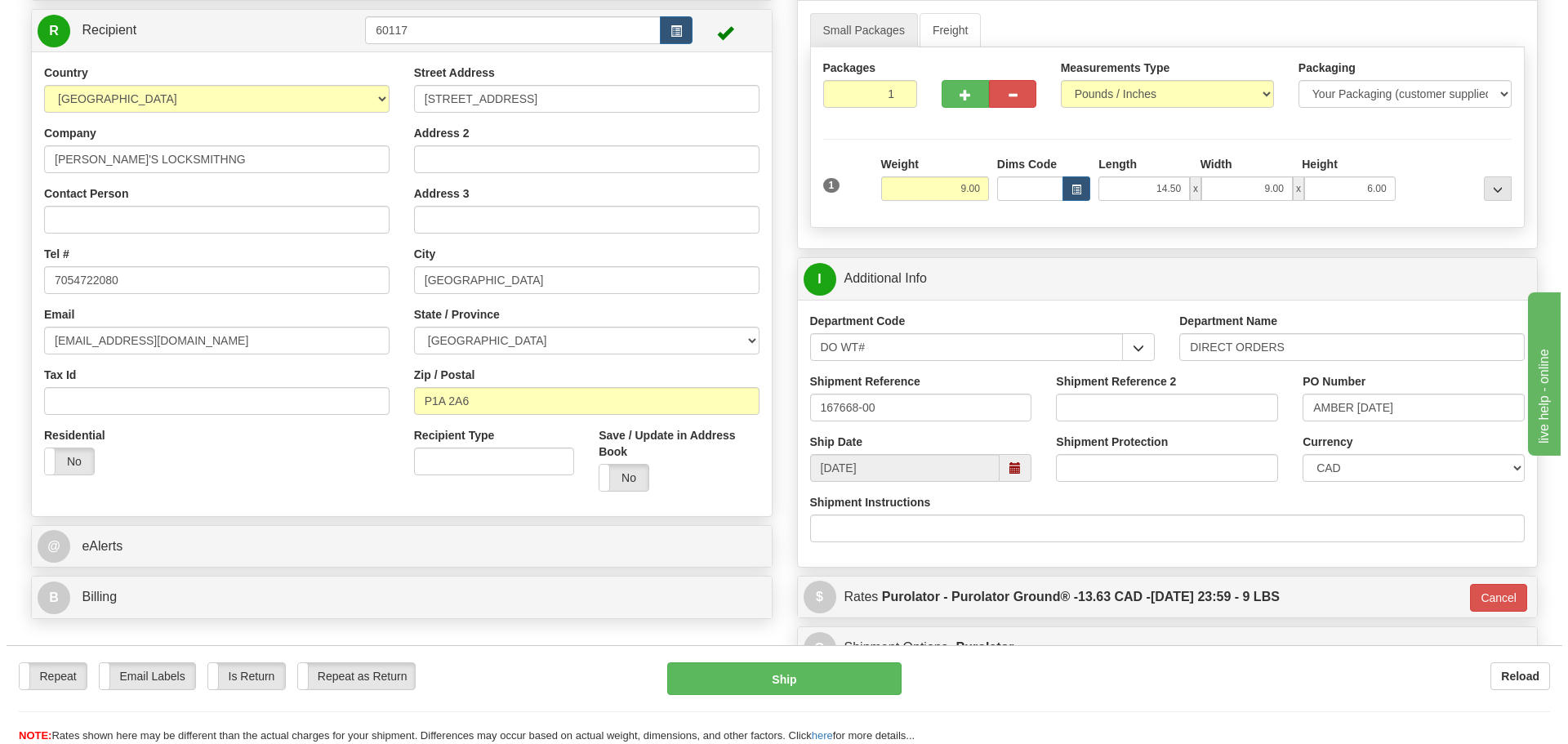
scroll to position [163, 0]
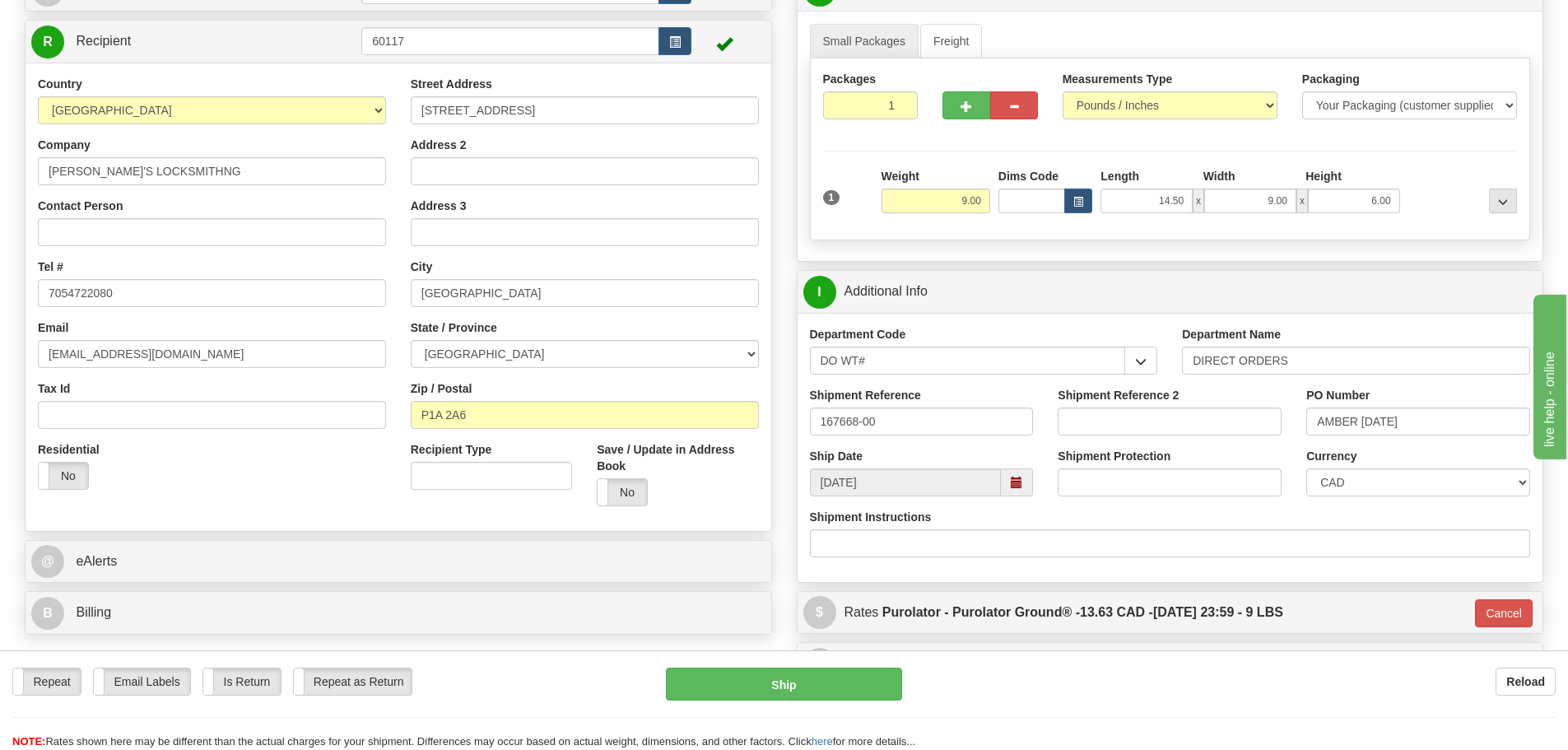
click at [730, 721] on div "Repeat Repeat Email Labels Email Labels Edit Is Return Is Return Repeat as Retu…" at bounding box center [784, 710] width 1568 height 83
click at [755, 695] on button "Ship" at bounding box center [784, 684] width 236 height 33
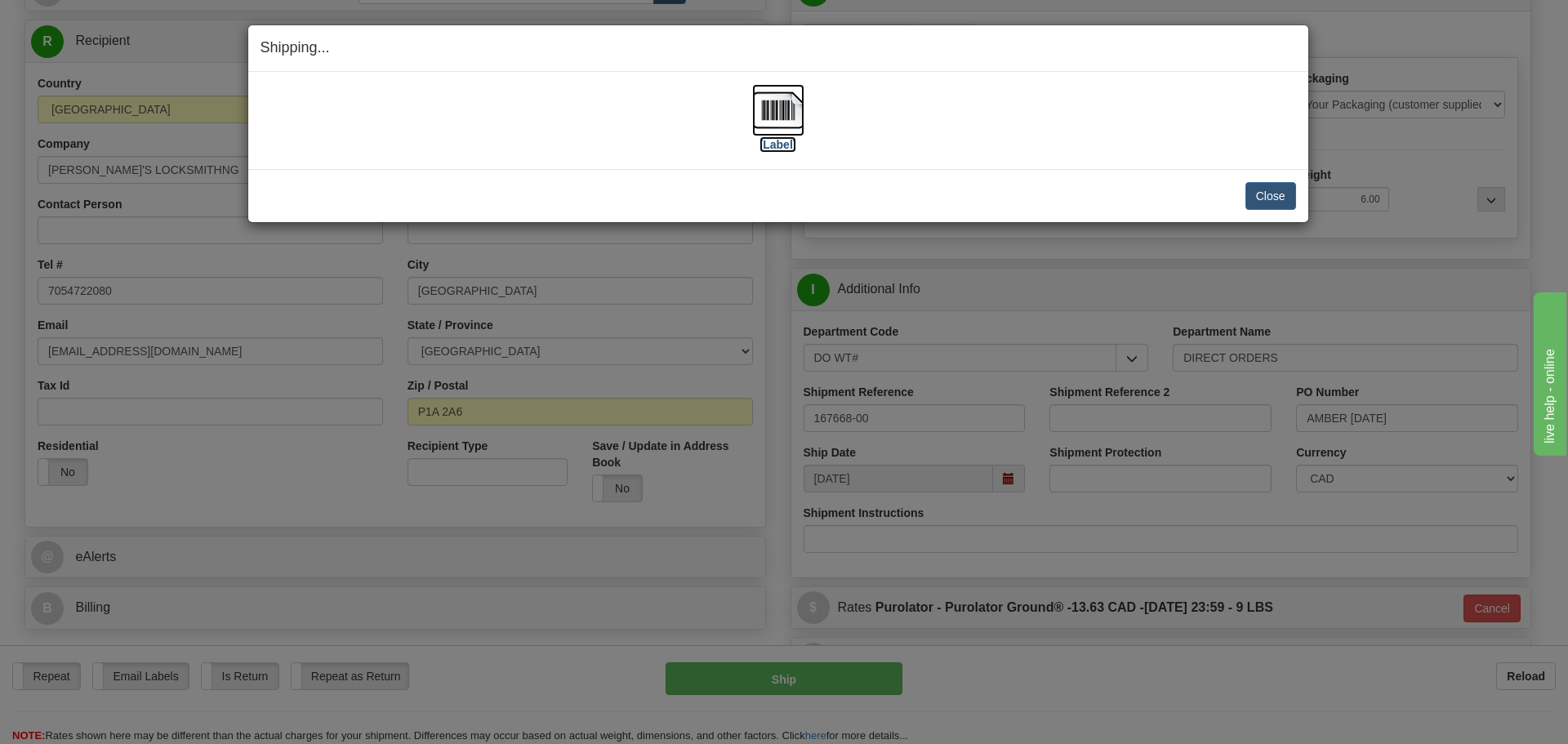
click at [775, 143] on label "[Label]" at bounding box center [778, 145] width 37 height 17
